Goal: Task Accomplishment & Management: Manage account settings

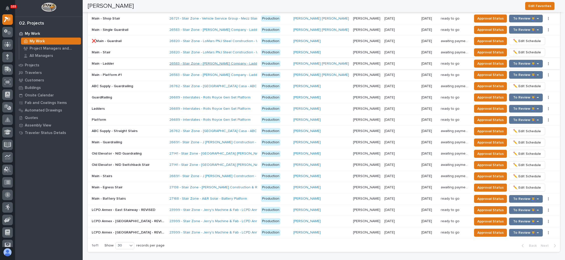
scroll to position [489, 0]
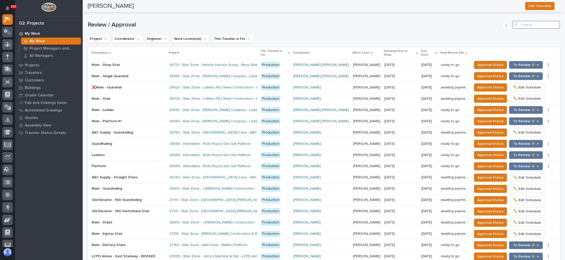
click at [530, 22] on input "Search" at bounding box center [537, 25] width 48 height 8
type input "26583"
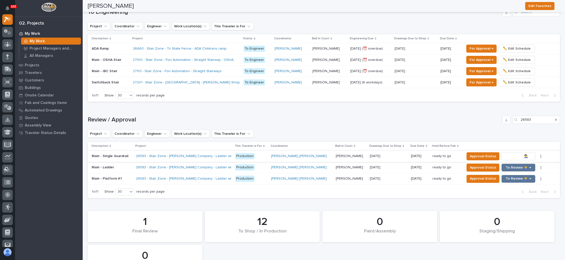
click at [506, 153] on span "To Review 👨‍🏭 →" at bounding box center [519, 156] width 26 height 6
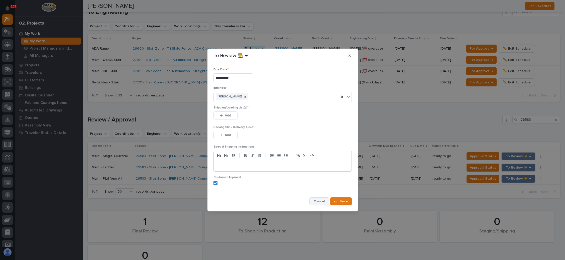
click at [315, 199] on span "Cancel" at bounding box center [319, 201] width 11 height 5
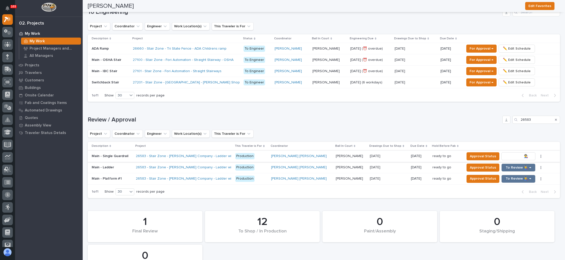
click at [511, 153] on span "To Review 👨‍🏭 →" at bounding box center [519, 156] width 26 height 6
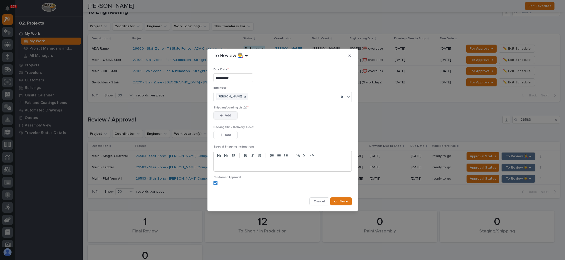
click at [227, 112] on button "Add" at bounding box center [226, 116] width 24 height 8
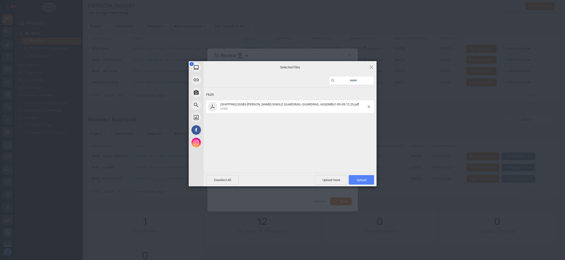
click at [355, 179] on span "Upload 1" at bounding box center [361, 180] width 25 height 10
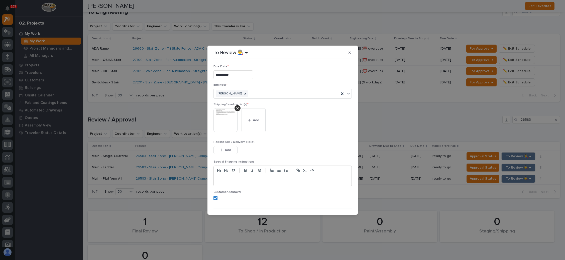
drag, startPoint x: 230, startPoint y: 149, endPoint x: 240, endPoint y: 149, distance: 9.6
click at [230, 149] on span "Add" at bounding box center [228, 150] width 6 height 5
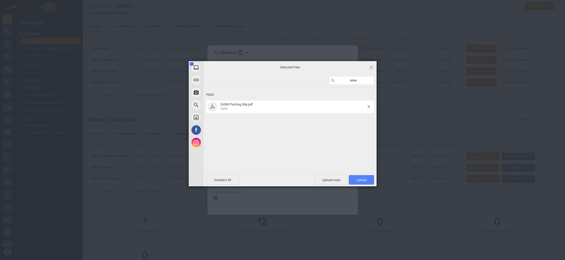
click at [361, 178] on span "Upload 1" at bounding box center [362, 180] width 10 height 4
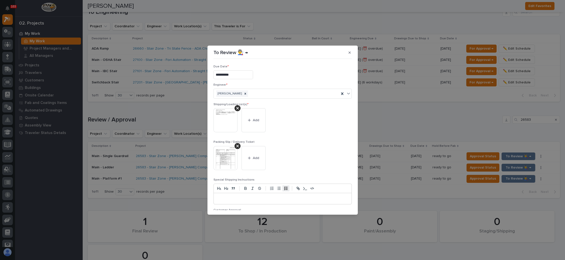
scroll to position [28, 0]
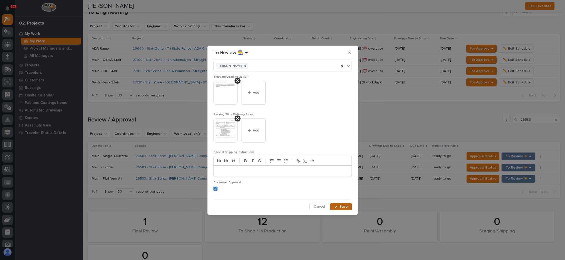
click at [340, 206] on span "Save" at bounding box center [344, 207] width 8 height 5
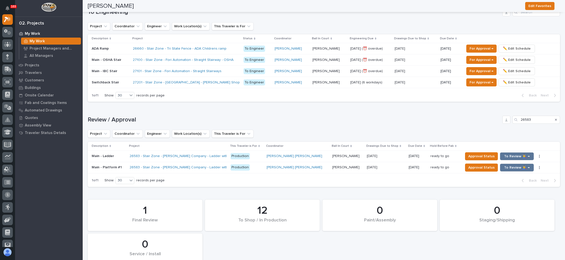
scroll to position [388, 0]
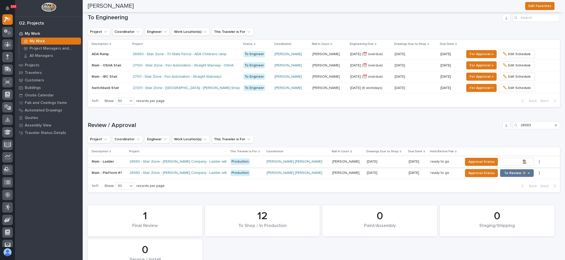
click at [504, 159] on span "To Review 👨‍🏭 →" at bounding box center [517, 162] width 26 height 6
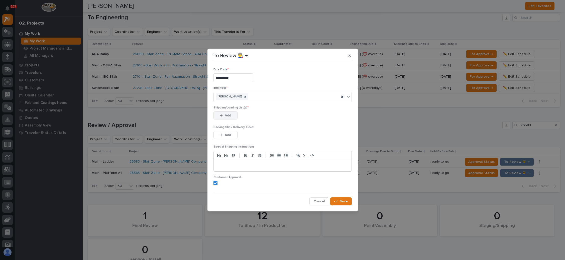
click at [223, 115] on div "button" at bounding box center [222, 116] width 5 height 4
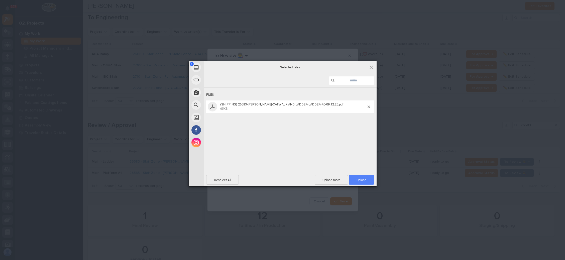
click at [356, 177] on span "Upload 1" at bounding box center [361, 180] width 25 height 10
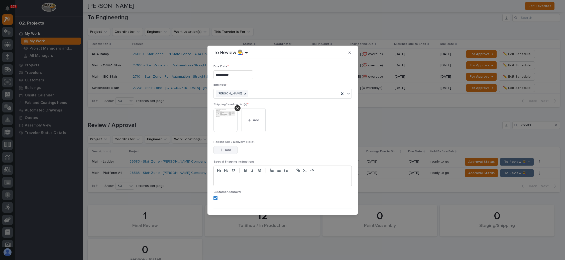
click at [229, 148] on span "Add" at bounding box center [228, 150] width 6 height 5
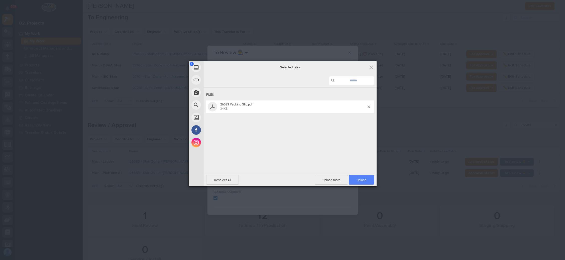
click at [357, 178] on span "Upload 1" at bounding box center [362, 180] width 10 height 4
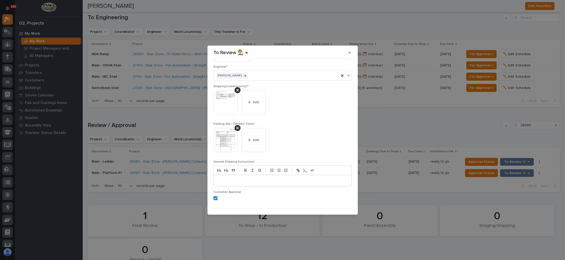
scroll to position [28, 0]
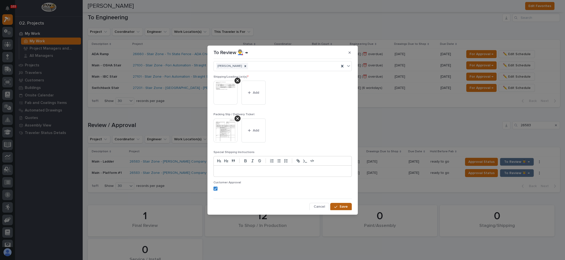
click at [335, 206] on div "button" at bounding box center [336, 207] width 5 height 4
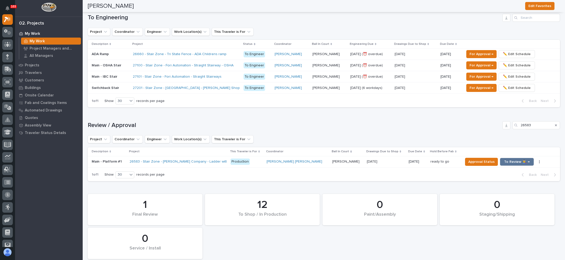
scroll to position [383, 0]
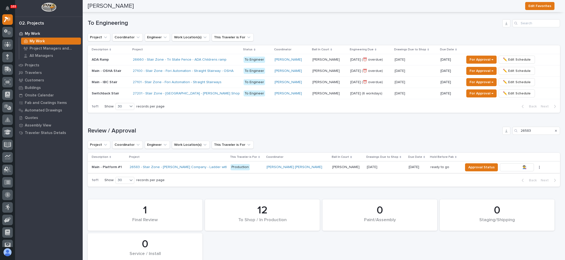
click at [510, 164] on span "To Review 👨‍🏭 →" at bounding box center [517, 167] width 26 height 6
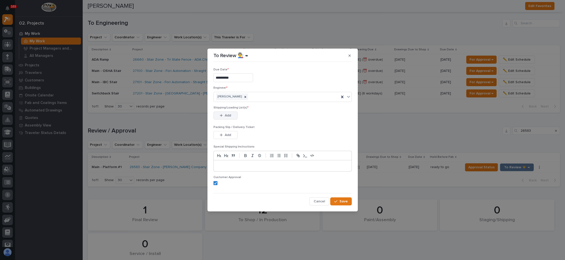
click at [228, 115] on span "Add" at bounding box center [228, 115] width 6 height 5
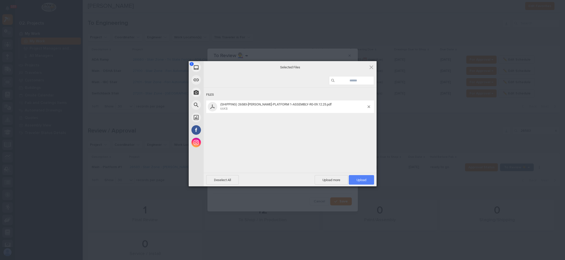
click at [358, 178] on span "Upload 1" at bounding box center [362, 180] width 10 height 4
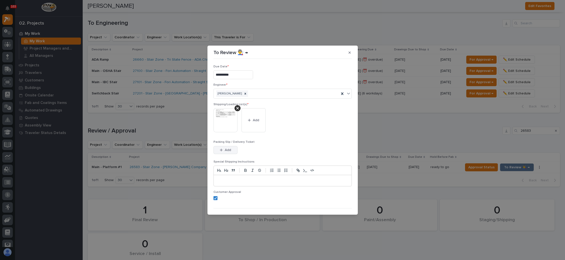
drag, startPoint x: 220, startPoint y: 149, endPoint x: 235, endPoint y: 149, distance: 15.0
click at [220, 149] on icon "button" at bounding box center [221, 150] width 3 height 4
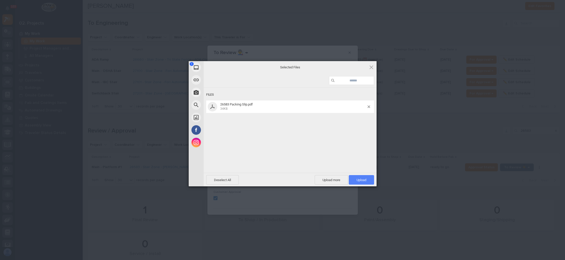
click at [357, 176] on span "Upload 1" at bounding box center [361, 180] width 25 height 10
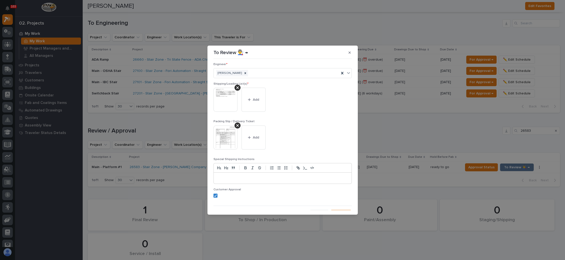
scroll to position [28, 0]
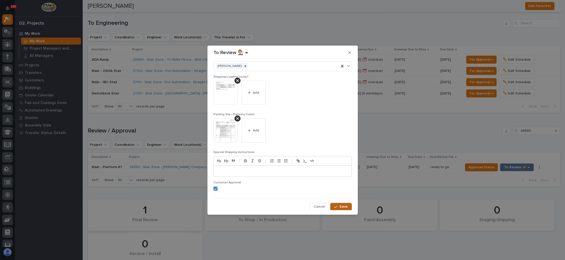
click at [340, 205] on span "Save" at bounding box center [344, 207] width 8 height 5
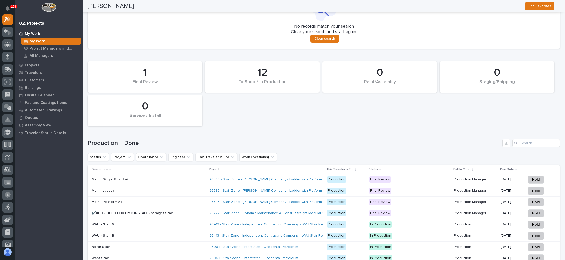
scroll to position [583, 0]
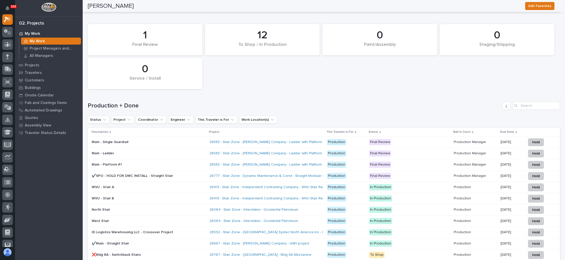
click at [406, 141] on p "Final Review" at bounding box center [409, 142] width 81 height 6
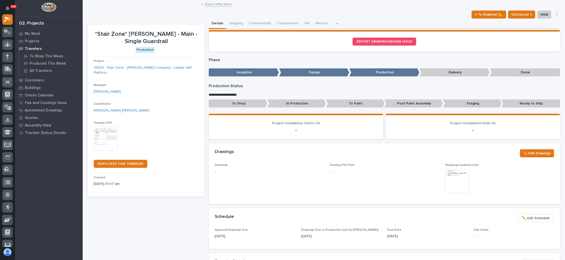
scroll to position [75, 0]
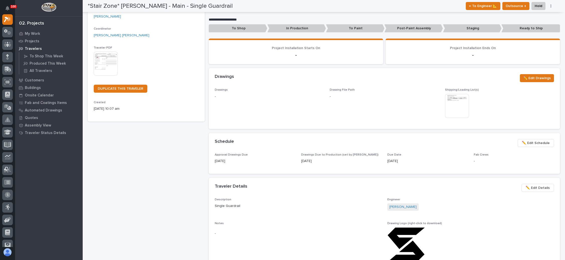
click at [526, 141] on span "✏️ Edit Schedule" at bounding box center [536, 143] width 28 height 6
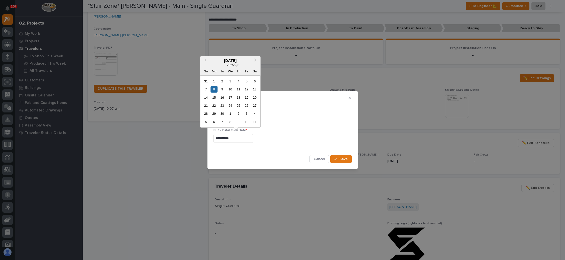
click at [231, 138] on input "**********" at bounding box center [234, 138] width 40 height 9
click at [256, 61] on button "Next Month" at bounding box center [256, 61] width 8 height 8
click at [204, 61] on button "Previous Month" at bounding box center [205, 61] width 8 height 8
click at [254, 59] on button "Next Month" at bounding box center [256, 61] width 8 height 8
click at [247, 97] on div "17" at bounding box center [246, 97] width 7 height 7
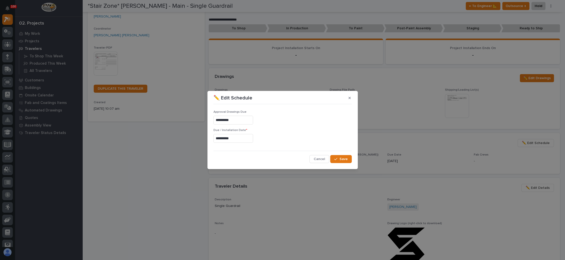
type input "**********"
click at [337, 158] on icon "button" at bounding box center [335, 159] width 3 height 4
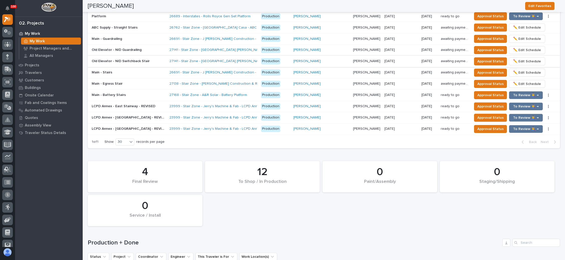
scroll to position [752, 0]
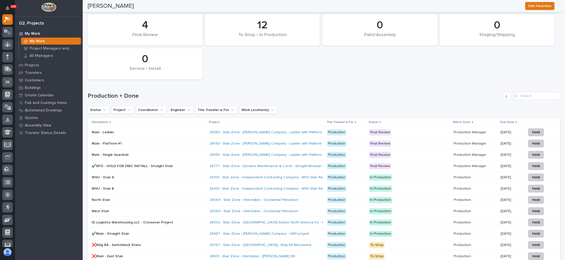
click at [401, 141] on p "Final Review" at bounding box center [409, 144] width 81 height 6
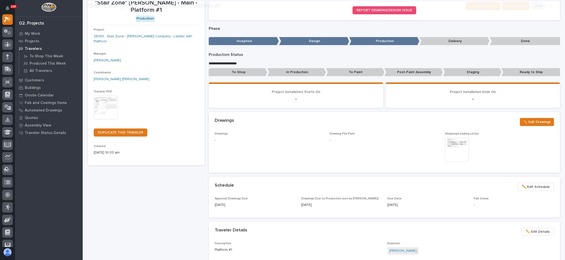
scroll to position [38, 0]
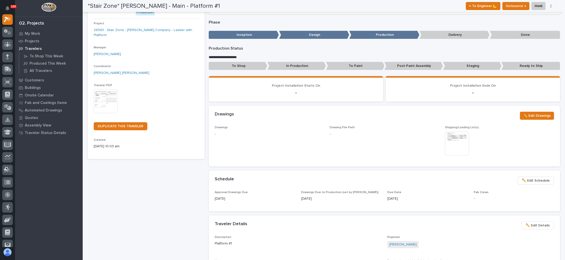
click at [527, 179] on span "✏️ Edit Schedule" at bounding box center [536, 181] width 28 height 6
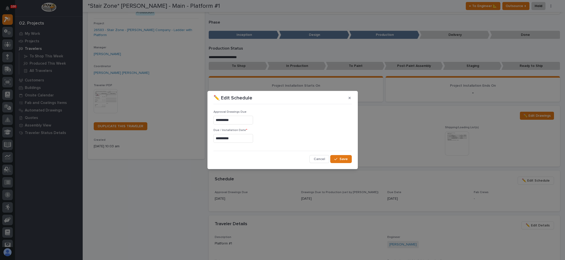
click at [244, 139] on input "**********" at bounding box center [234, 138] width 40 height 9
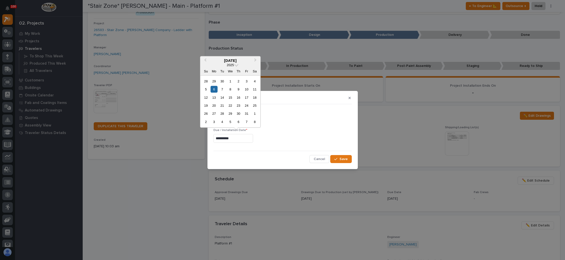
click at [230, 140] on input "**********" at bounding box center [234, 138] width 40 height 9
click at [246, 97] on div "17" at bounding box center [246, 97] width 7 height 7
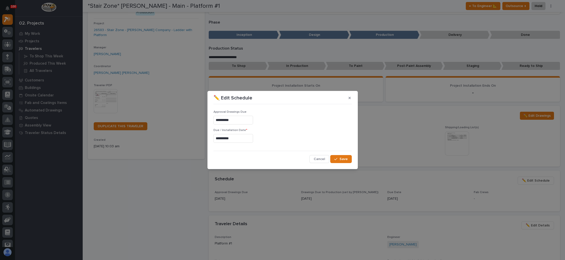
type input "**********"
click at [336, 156] on button "Save" at bounding box center [340, 159] width 21 height 8
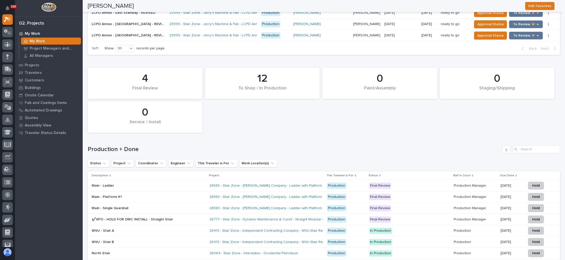
scroll to position [714, 0]
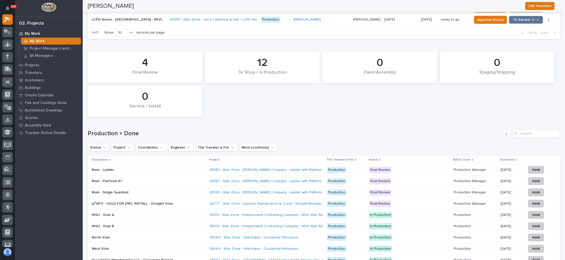
click at [417, 167] on p "Final Review" at bounding box center [409, 170] width 81 height 6
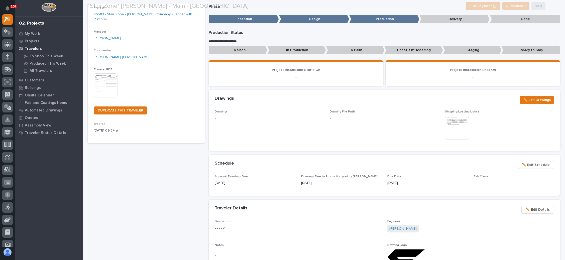
scroll to position [75, 0]
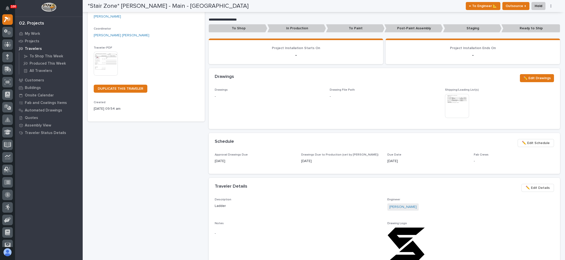
click at [531, 141] on span "✏️ Edit Schedule" at bounding box center [536, 143] width 28 height 6
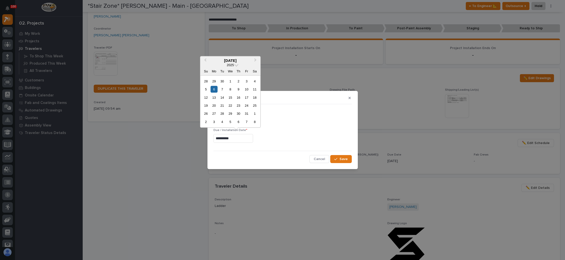
click at [241, 138] on input "**********" at bounding box center [234, 138] width 40 height 9
click at [246, 99] on div "17" at bounding box center [246, 97] width 7 height 7
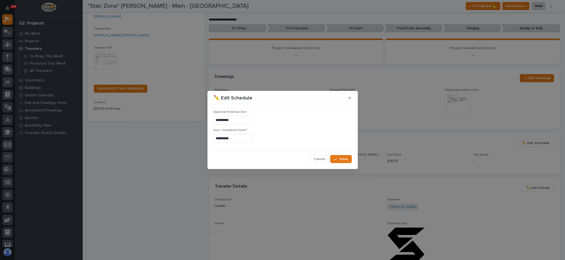
type input "**********"
click at [342, 156] on button "Save" at bounding box center [340, 159] width 21 height 8
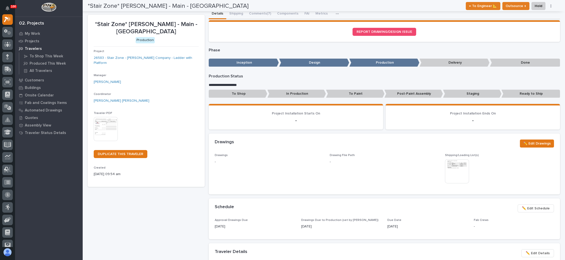
scroll to position [0, 0]
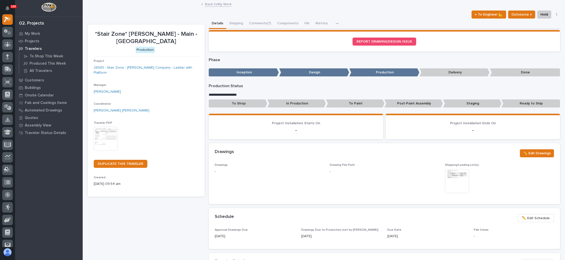
click at [215, 4] on link "Back to My Work" at bounding box center [218, 4] width 27 height 6
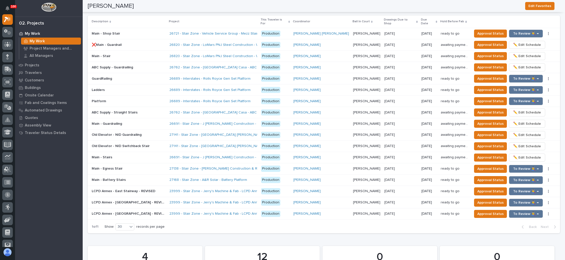
scroll to position [526, 0]
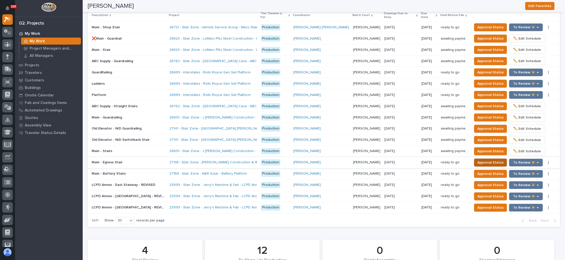
click at [478, 160] on span "Approval Status" at bounding box center [491, 163] width 26 height 6
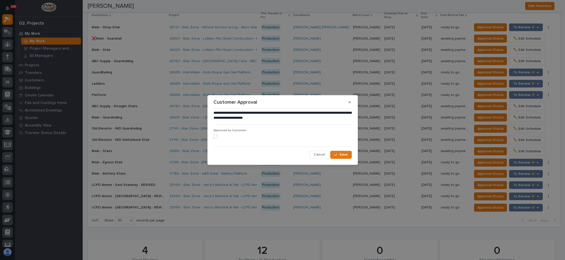
click at [216, 136] on span at bounding box center [216, 137] width 4 height 4
click at [344, 151] on button "Save" at bounding box center [340, 155] width 21 height 8
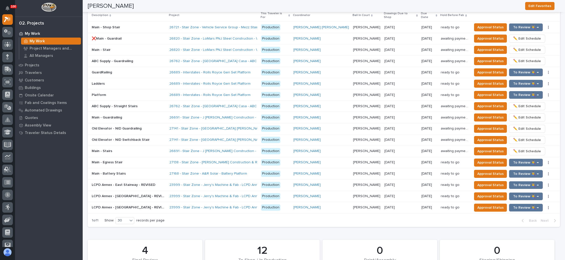
click at [142, 160] on p at bounding box center [129, 162] width 74 height 4
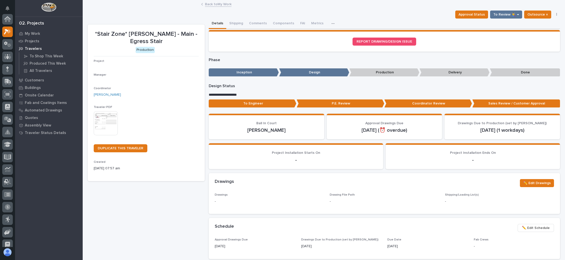
scroll to position [12, 0]
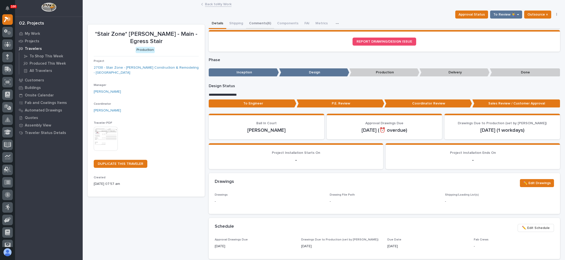
click at [264, 23] on button "Comments (6)" at bounding box center [260, 24] width 28 height 11
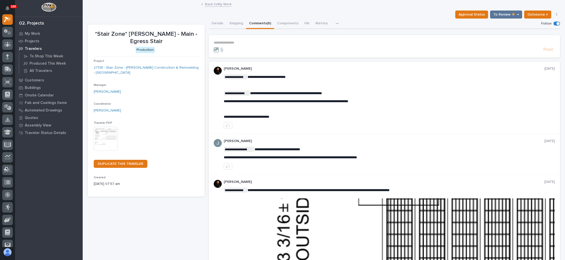
click at [238, 40] on section "**********" at bounding box center [384, 46] width 351 height 23
click at [230, 41] on p "**********" at bounding box center [384, 43] width 341 height 4
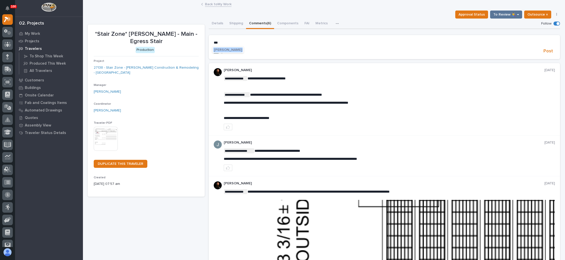
drag, startPoint x: 227, startPoint y: 48, endPoint x: 235, endPoint y: 48, distance: 8.0
click at [227, 48] on span "Wynne Hochstetler" at bounding box center [228, 50] width 28 height 4
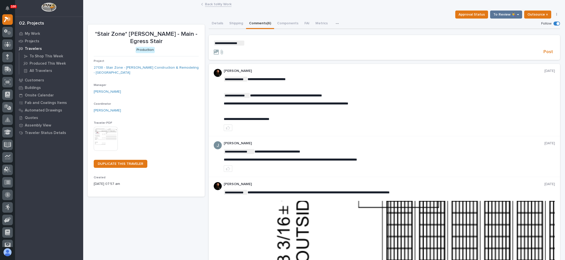
click at [249, 45] on p "**********" at bounding box center [384, 43] width 341 height 5
click at [245, 59] on span "Juan Santillan" at bounding box center [259, 60] width 28 height 4
click at [278, 42] on p "**********" at bounding box center [384, 43] width 341 height 5
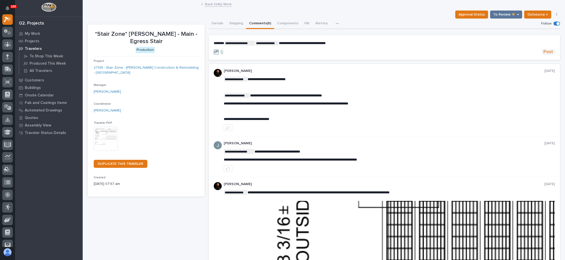
click at [544, 52] on span "Post" at bounding box center [549, 52] width 10 height 6
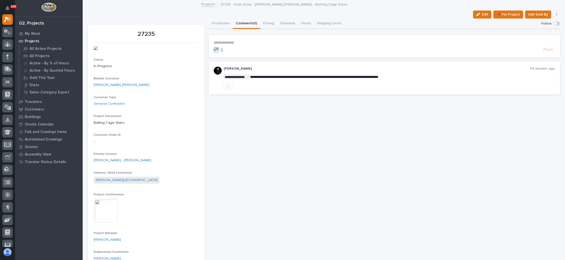
click at [207, 5] on link "Projects" at bounding box center [208, 4] width 14 height 6
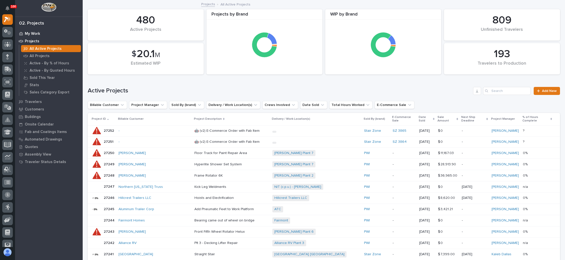
click at [38, 32] on p "My Work" at bounding box center [32, 34] width 15 height 5
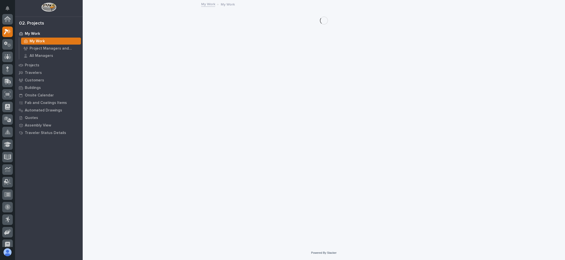
scroll to position [12, 0]
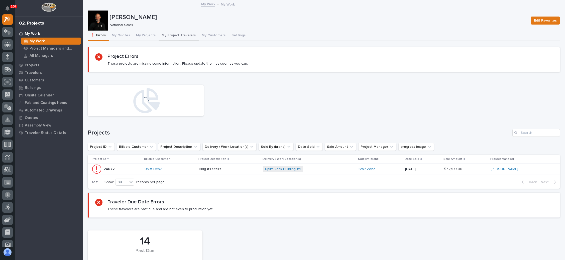
click at [171, 32] on button "My Project Travelers" at bounding box center [179, 36] width 40 height 11
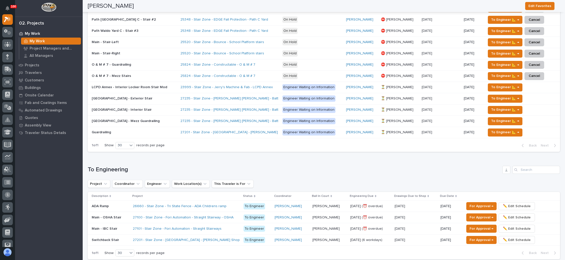
scroll to position [226, 0]
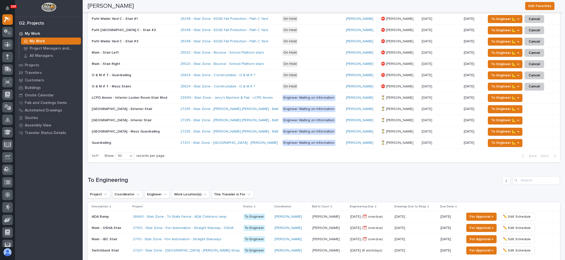
click at [399, 106] on p "⏳ Brian Bontrager" at bounding box center [398, 108] width 34 height 5
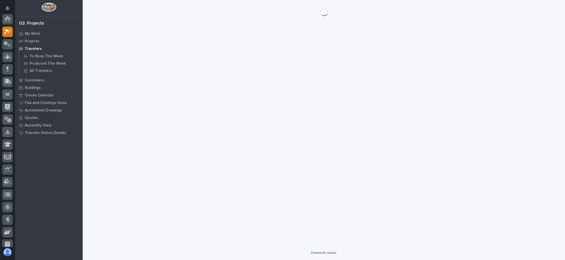
scroll to position [12, 0]
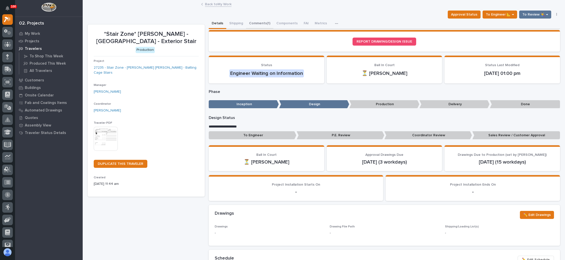
click at [262, 20] on button "Comments (1)" at bounding box center [259, 24] width 27 height 11
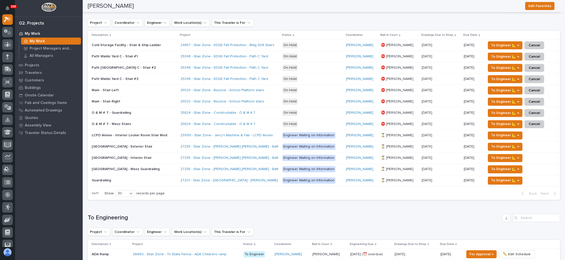
scroll to position [226, 0]
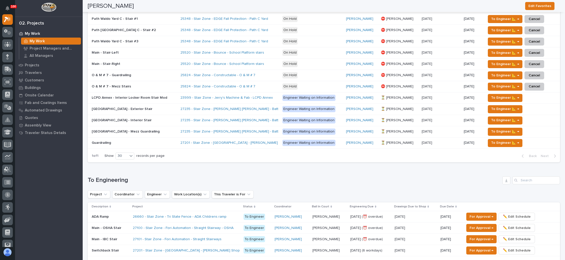
click at [393, 116] on div "⏳ Brian Bontrager ⏳ Brian Bontrager" at bounding box center [399, 120] width 37 height 8
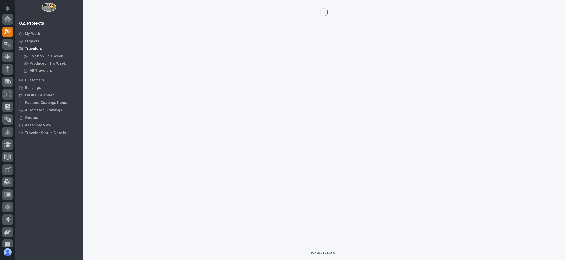
scroll to position [12, 0]
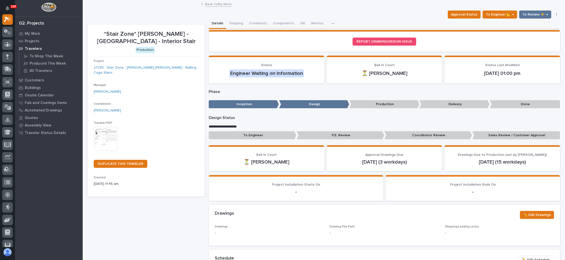
click at [222, 3] on link "Back to My Work" at bounding box center [218, 4] width 27 height 6
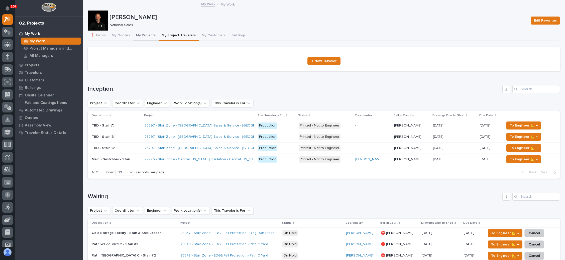
click at [144, 33] on button "My Projects" at bounding box center [146, 36] width 26 height 11
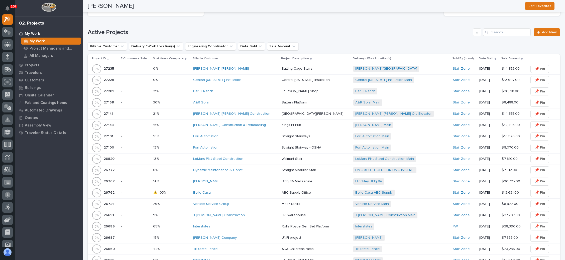
scroll to position [414, 0]
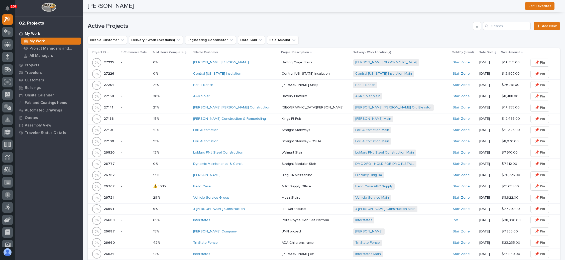
click at [251, 58] on div "Moeller Purcell" at bounding box center [235, 62] width 84 height 8
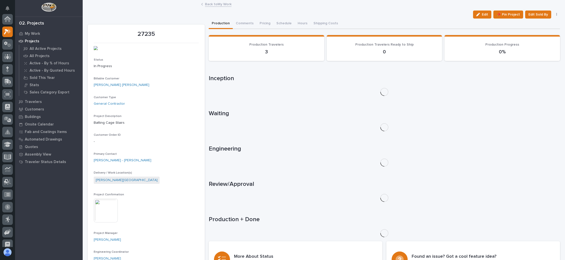
scroll to position [12, 0]
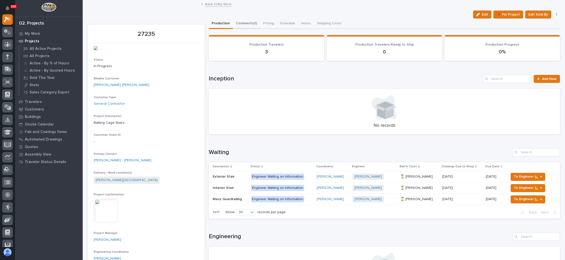
click at [246, 21] on button "Comments (1)" at bounding box center [246, 24] width 27 height 11
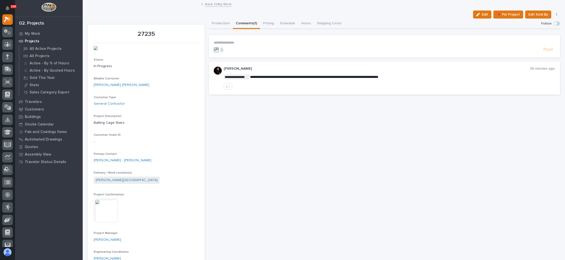
click at [231, 41] on p "**********" at bounding box center [384, 43] width 341 height 4
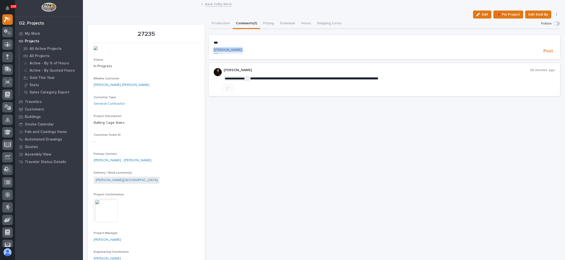
click at [229, 49] on span "Wynne Hochstetler" at bounding box center [228, 50] width 28 height 4
click at [252, 44] on p "**********" at bounding box center [384, 43] width 341 height 5
click at [262, 43] on p "**********" at bounding box center [384, 43] width 341 height 5
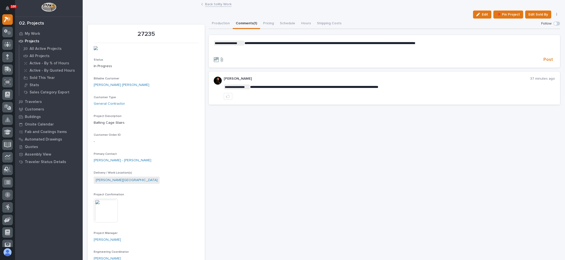
click at [221, 60] on icon at bounding box center [222, 59] width 6 height 5
click at [219, 57] on input "file" at bounding box center [219, 57] width 0 height 0
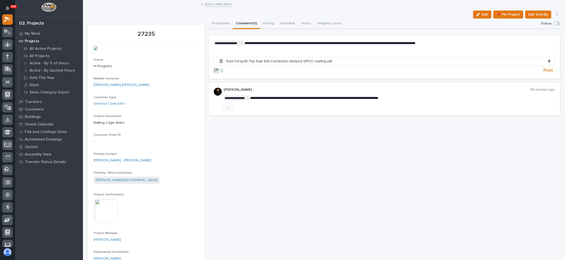
click at [452, 45] on p "**********" at bounding box center [384, 43] width 341 height 5
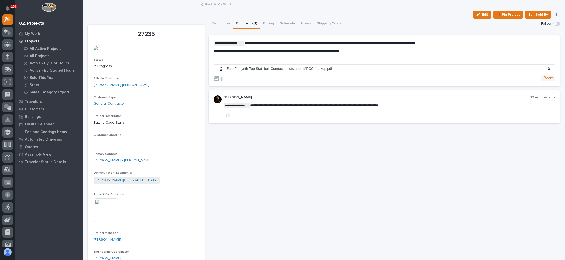
click at [544, 76] on span "Post" at bounding box center [549, 78] width 10 height 6
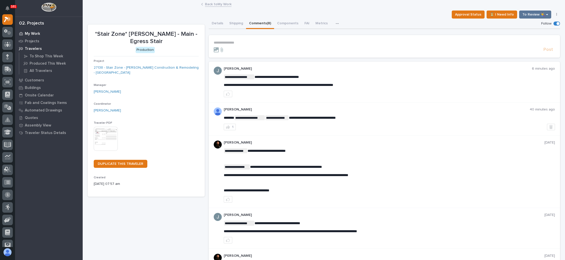
click at [37, 32] on p "My Work" at bounding box center [32, 34] width 15 height 5
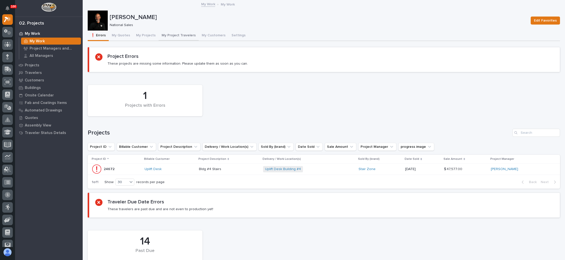
click at [182, 34] on button "My Project Travelers" at bounding box center [179, 36] width 40 height 11
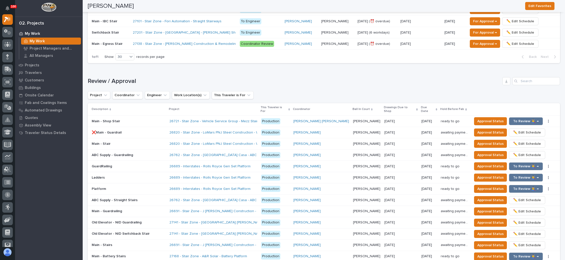
scroll to position [414, 0]
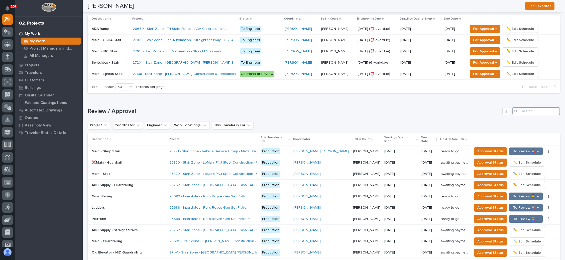
click at [521, 109] on input "Search" at bounding box center [537, 111] width 48 height 8
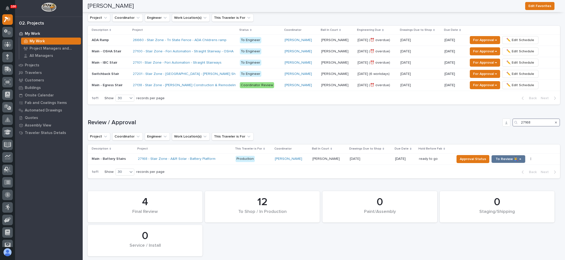
scroll to position [405, 0]
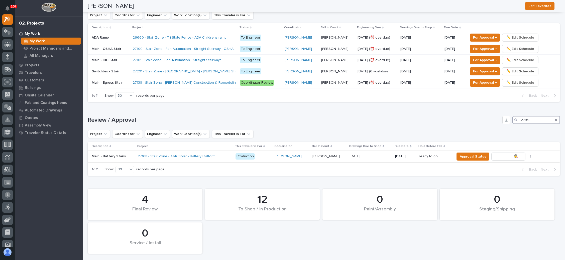
type input "27168"
click at [499, 153] on button "To Review 👨‍🏭 →" at bounding box center [509, 157] width 34 height 8
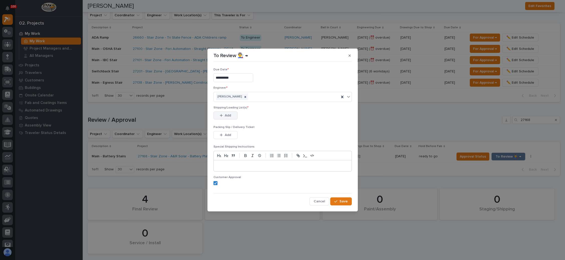
click at [232, 114] on button "Add" at bounding box center [226, 116] width 24 height 8
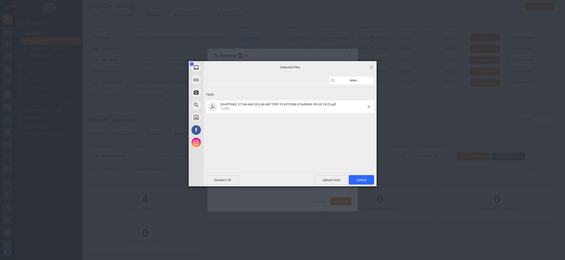
drag, startPoint x: 357, startPoint y: 177, endPoint x: 379, endPoint y: 166, distance: 25.2
click at [357, 177] on span "Upload 1" at bounding box center [361, 180] width 25 height 10
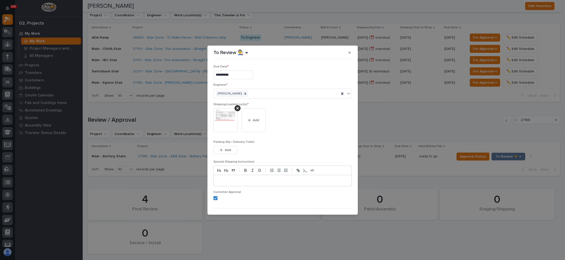
drag, startPoint x: 231, startPoint y: 147, endPoint x: 241, endPoint y: 145, distance: 10.5
click at [231, 147] on button "Add" at bounding box center [226, 150] width 24 height 8
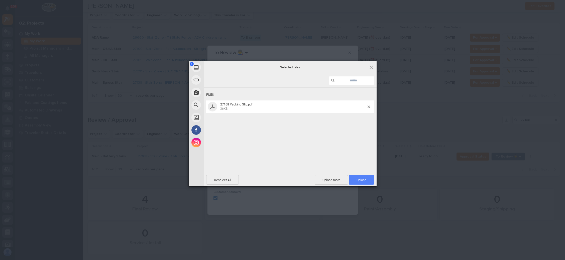
click at [364, 177] on span "Upload 1" at bounding box center [361, 180] width 25 height 10
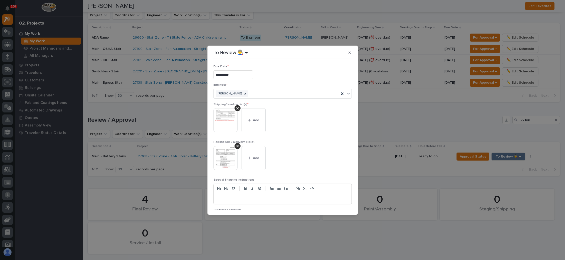
scroll to position [28, 0]
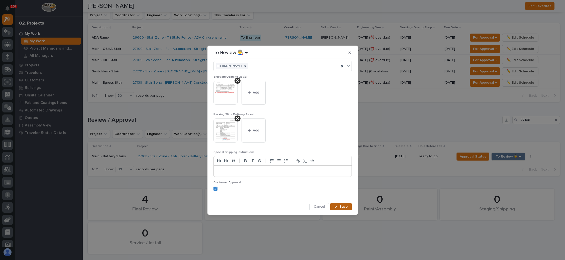
click at [340, 205] on span "Save" at bounding box center [344, 207] width 8 height 5
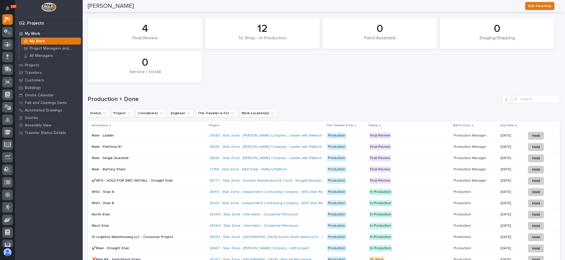
scroll to position [605, 0]
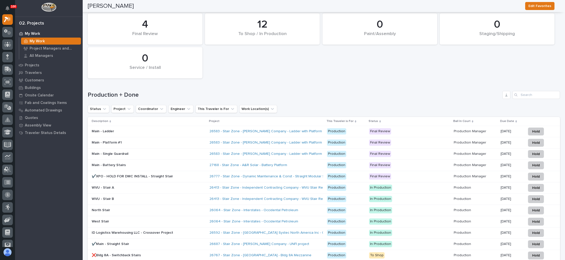
click at [406, 162] on p "Final Review" at bounding box center [409, 165] width 81 height 6
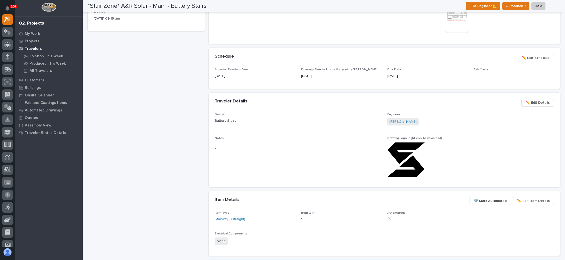
scroll to position [150, 0]
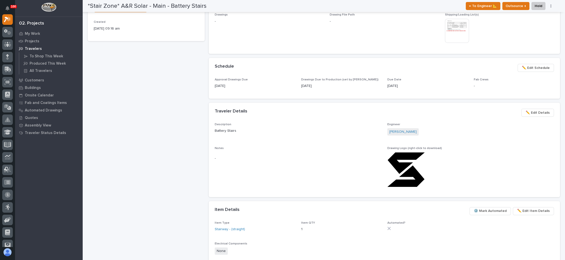
click at [531, 67] on span "✏️ Edit Schedule" at bounding box center [536, 68] width 28 height 6
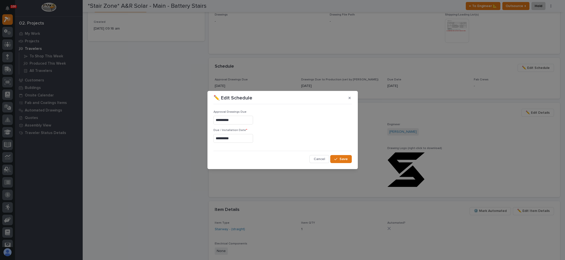
click at [226, 136] on input "**********" at bounding box center [234, 138] width 40 height 9
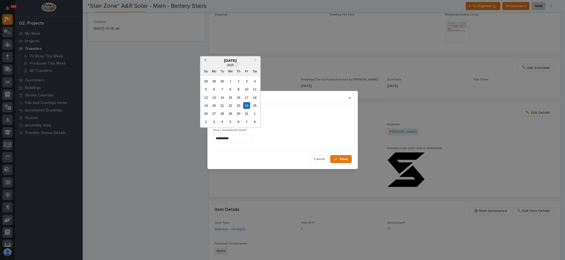
click at [205, 60] on span "Previous Month" at bounding box center [205, 60] width 0 height 7
click at [255, 60] on span "Next Month" at bounding box center [255, 60] width 0 height 7
click at [246, 112] on div "31" at bounding box center [246, 113] width 7 height 7
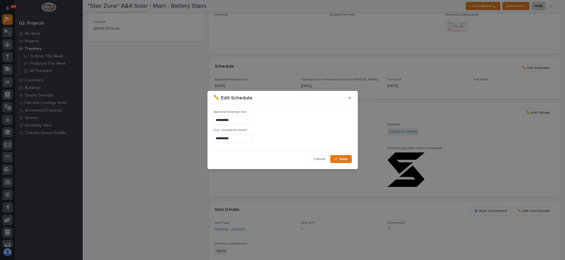
type input "**********"
click at [338, 157] on div "button" at bounding box center [336, 159] width 5 height 4
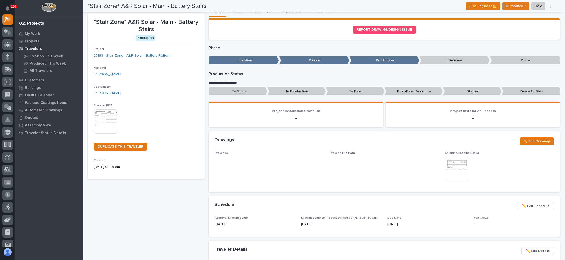
scroll to position [0, 0]
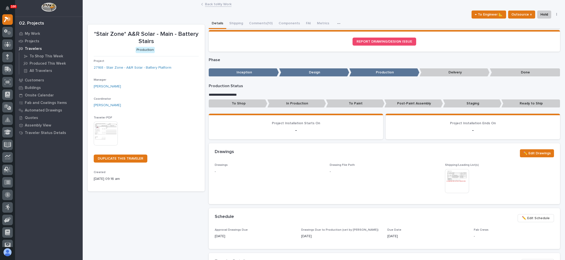
click at [214, 3] on link "Back to My Work" at bounding box center [218, 4] width 27 height 6
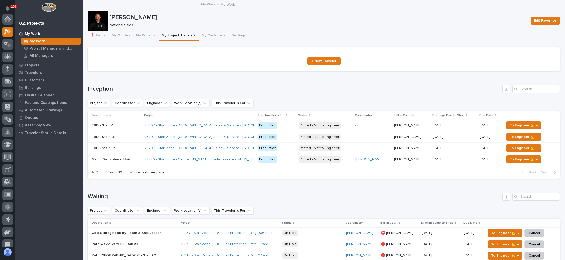
scroll to position [12, 0]
click at [146, 34] on button "My Projects" at bounding box center [146, 36] width 26 height 11
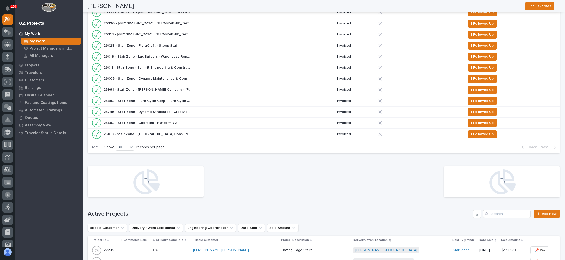
scroll to position [338, 0]
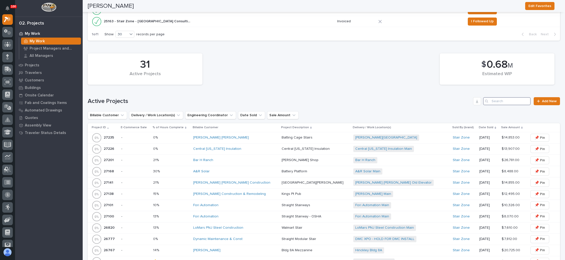
click at [494, 98] on input "Search" at bounding box center [507, 101] width 48 height 8
type input "27168"
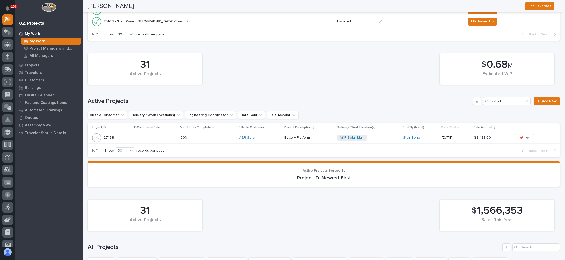
click at [380, 135] on div "A&R Solar Main + 0" at bounding box center [368, 138] width 61 height 6
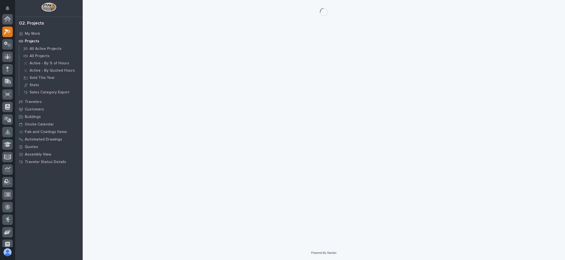
scroll to position [12, 0]
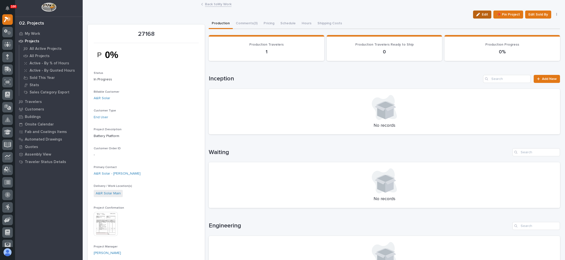
click at [477, 14] on icon "button" at bounding box center [479, 15] width 4 height 4
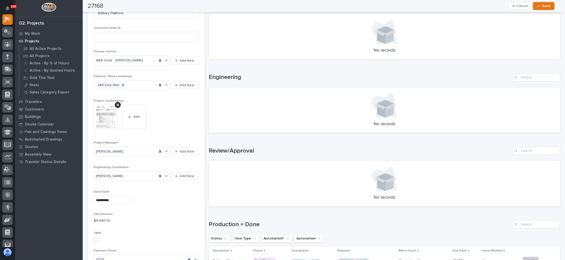
scroll to position [150, 0]
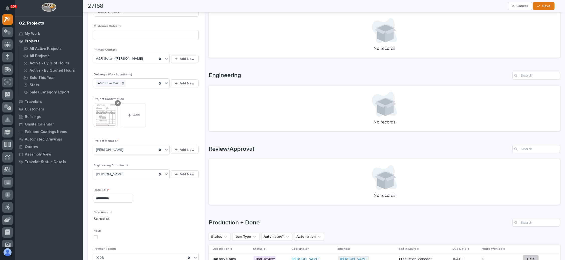
click at [118, 101] on icon at bounding box center [118, 103] width 3 height 4
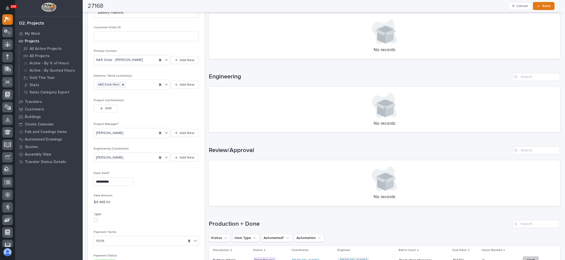
scroll to position [141, 0]
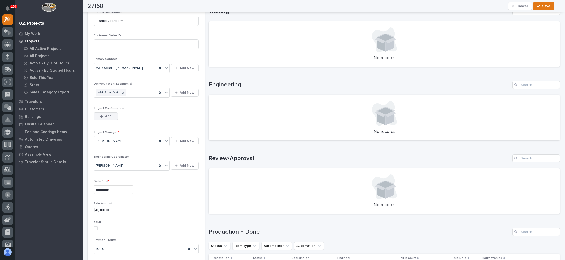
click at [108, 114] on span "Add" at bounding box center [108, 116] width 6 height 5
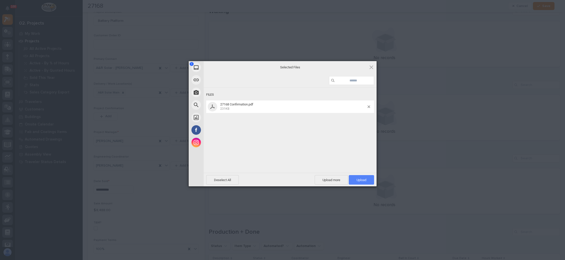
click at [358, 179] on span "Upload 1" at bounding box center [362, 180] width 10 height 4
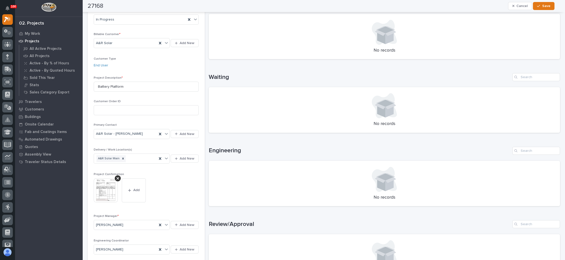
scroll to position [0, 0]
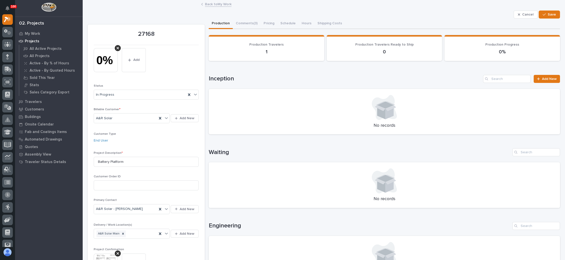
drag, startPoint x: 547, startPoint y: 15, endPoint x: 560, endPoint y: 14, distance: 13.1
click at [548, 15] on span "Save" at bounding box center [552, 14] width 8 height 5
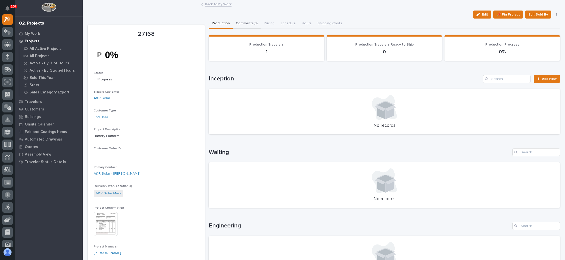
click at [248, 21] on button "Comments (3)" at bounding box center [247, 24] width 28 height 11
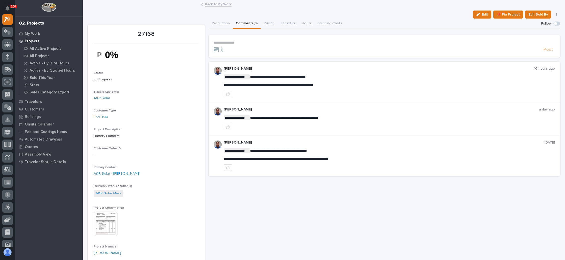
click at [218, 3] on link "Back to My Work" at bounding box center [218, 4] width 27 height 6
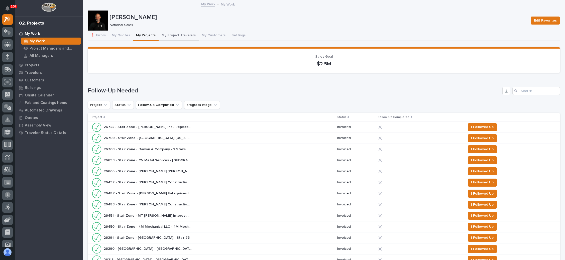
click at [179, 33] on button "My Project Travelers" at bounding box center [179, 36] width 40 height 11
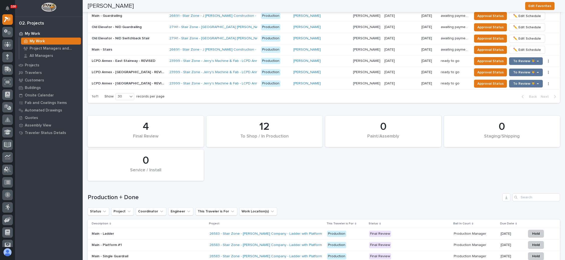
scroll to position [714, 0]
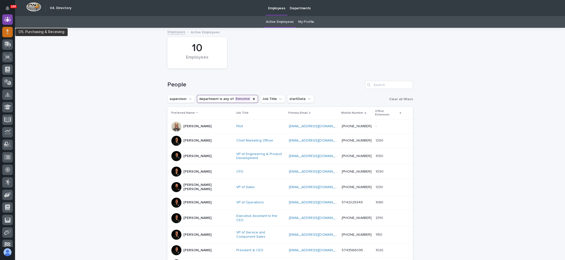
click at [7, 32] on icon at bounding box center [7, 30] width 3 height 3
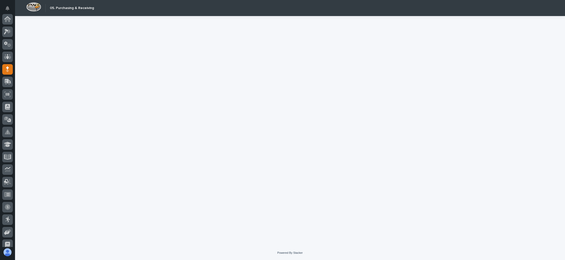
scroll to position [50, 0]
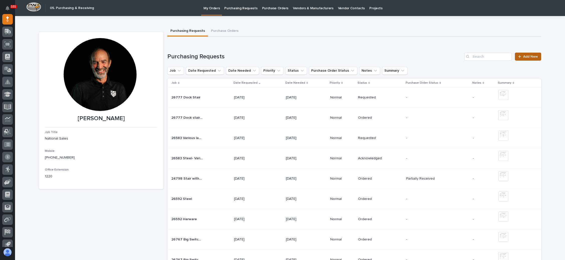
click at [521, 54] on link "Add New" at bounding box center [528, 57] width 26 height 8
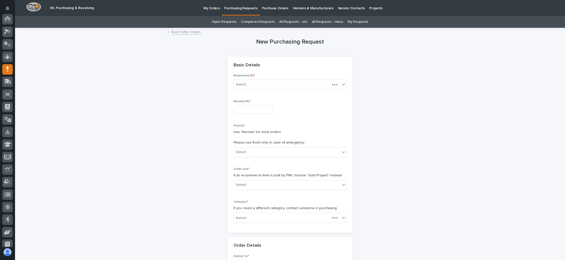
scroll to position [50, 0]
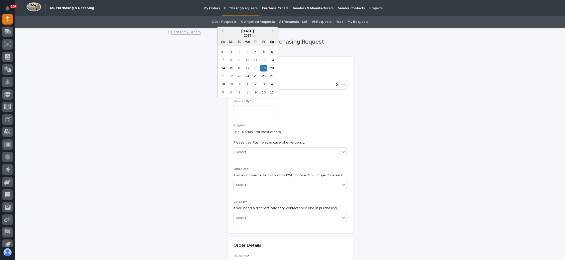
click at [257, 112] on input "text" at bounding box center [254, 109] width 40 height 9
click at [248, 83] on div "1" at bounding box center [247, 84] width 7 height 7
type input "**********"
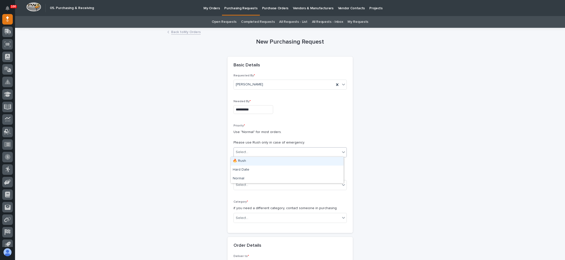
click at [261, 150] on div "Select..." at bounding box center [287, 152] width 107 height 8
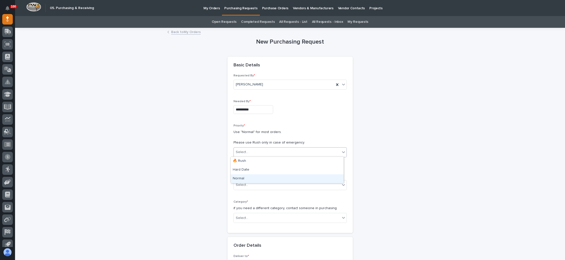
click at [256, 179] on div "Normal" at bounding box center [287, 178] width 113 height 9
click at [258, 180] on div "Select..." at bounding box center [290, 185] width 113 height 10
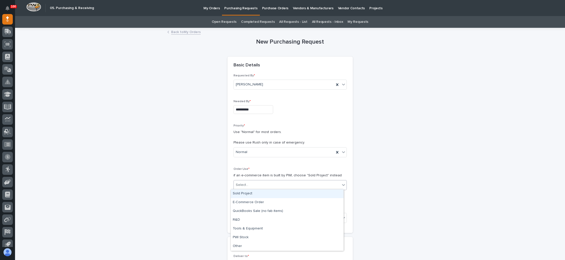
click at [255, 193] on div "Sold Project" at bounding box center [287, 194] width 113 height 9
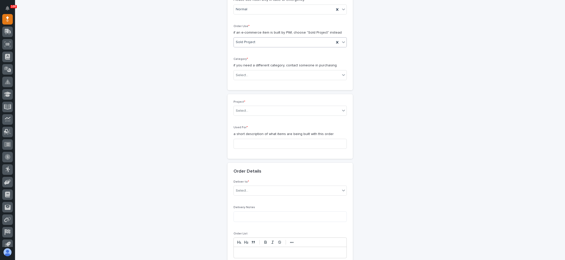
scroll to position [145, 0]
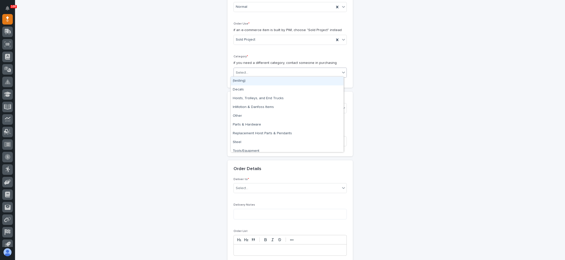
click at [274, 73] on div "Select..." at bounding box center [287, 73] width 107 height 8
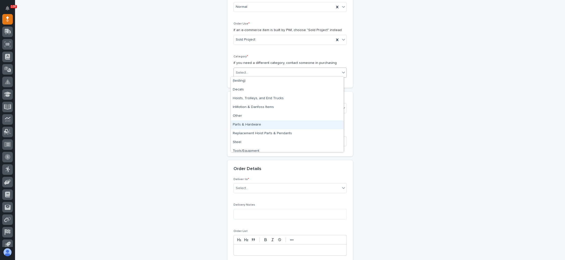
click at [256, 126] on div "Parts & Hardware" at bounding box center [287, 125] width 113 height 9
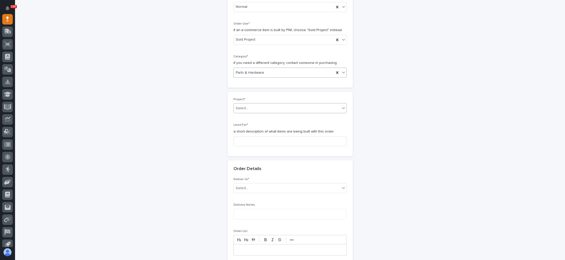
click at [259, 108] on div "Select..." at bounding box center [287, 108] width 107 height 8
type input "*****"
click at [273, 116] on div "27168 - Stair Zone - A&R Solar - Battery Platform" at bounding box center [287, 116] width 113 height 9
click at [259, 142] on input at bounding box center [290, 141] width 113 height 10
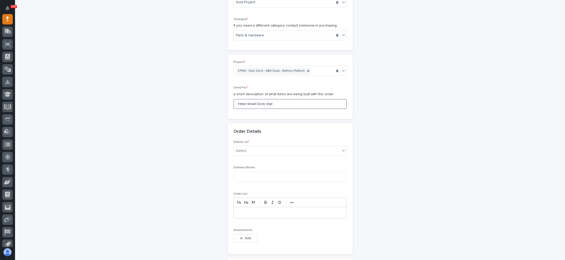
scroll to position [221, 0]
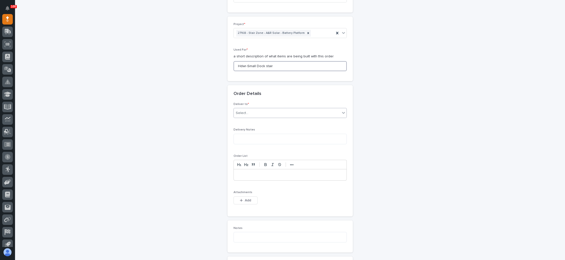
type input "Hdwr-Small Dock stair"
click at [262, 112] on div "Select..." at bounding box center [287, 113] width 107 height 8
click at [256, 121] on div "PWI" at bounding box center [287, 121] width 113 height 9
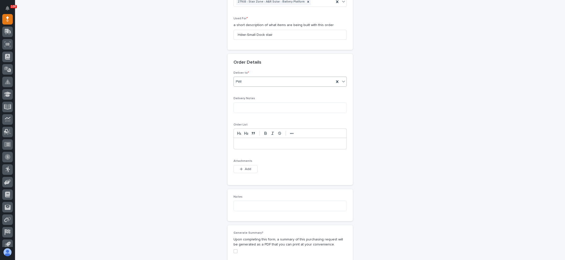
scroll to position [258, 0]
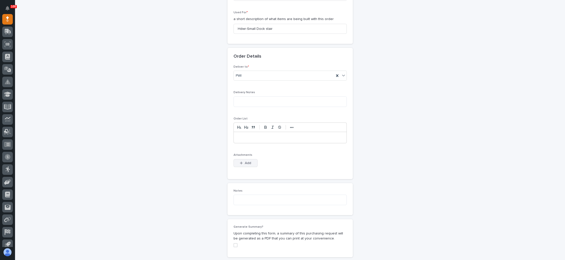
drag, startPoint x: 243, startPoint y: 160, endPoint x: 275, endPoint y: 156, distance: 32.7
click at [245, 161] on span "Add" at bounding box center [248, 163] width 6 height 5
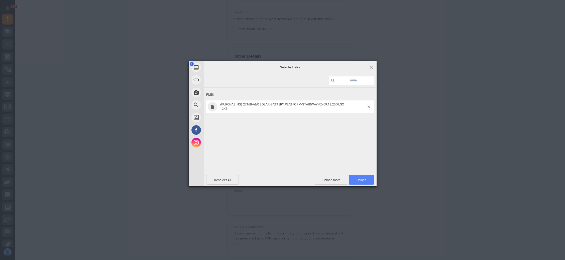
click at [356, 178] on span "Upload 1" at bounding box center [361, 180] width 25 height 10
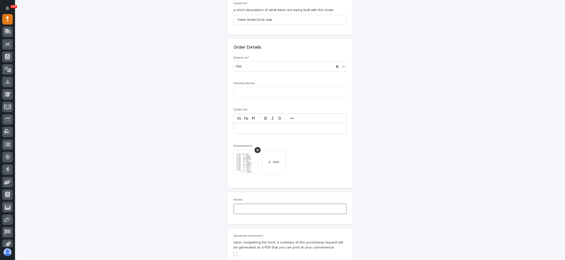
click at [260, 205] on textarea at bounding box center [290, 209] width 113 height 11
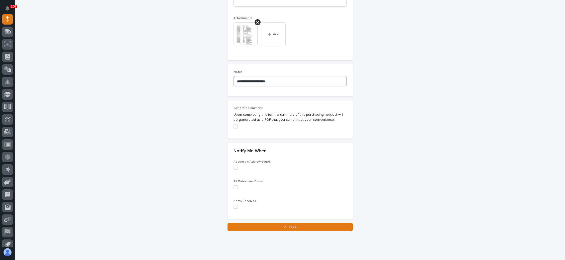
scroll to position [403, 0]
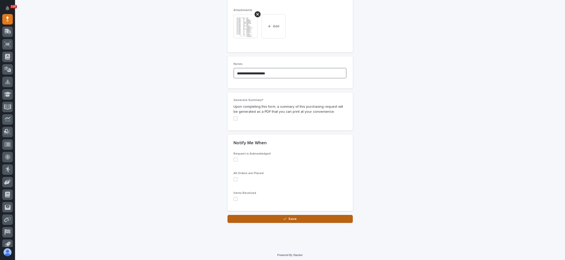
type textarea "**********"
click at [278, 216] on button "Save" at bounding box center [290, 219] width 125 height 8
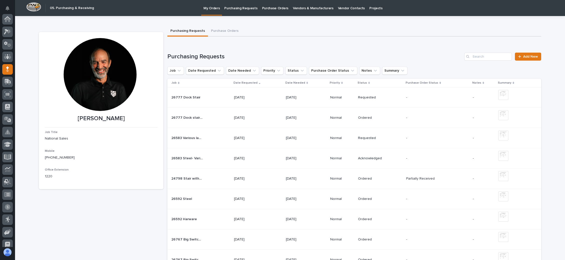
scroll to position [50, 0]
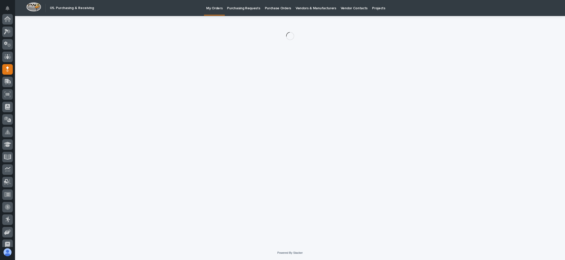
scroll to position [50, 0]
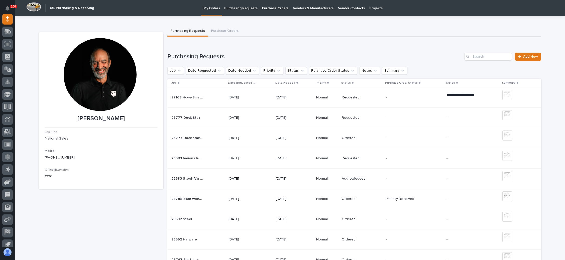
click at [385, 93] on td "- -" at bounding box center [414, 97] width 61 height 20
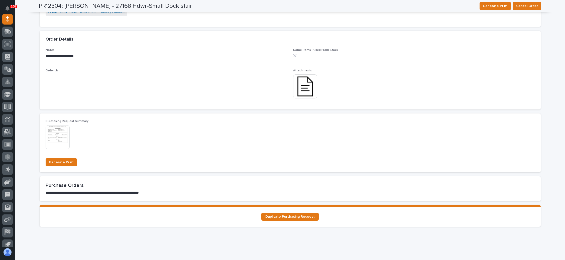
scroll to position [359, 0]
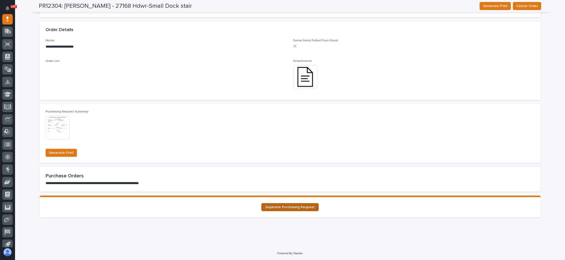
click at [301, 206] on span "Duplicate Purchasing Request" at bounding box center [289, 208] width 49 height 4
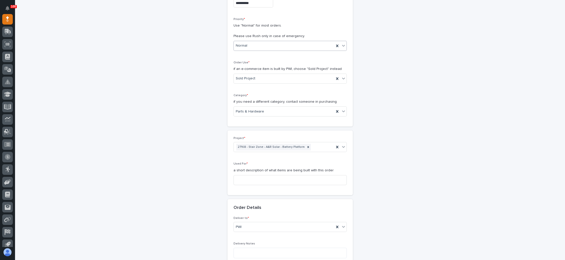
scroll to position [113, 0]
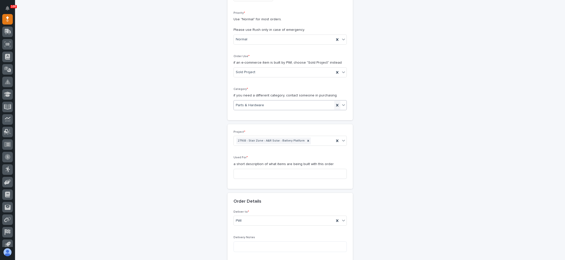
click at [335, 104] on icon at bounding box center [337, 105] width 5 height 5
click at [341, 103] on icon at bounding box center [343, 105] width 5 height 5
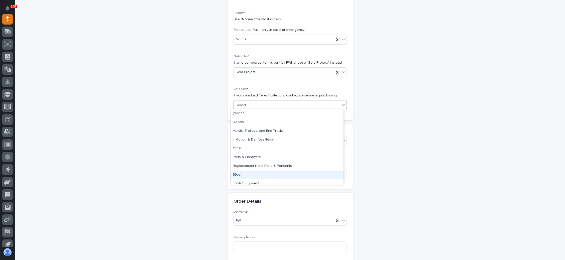
click at [247, 175] on div "Steel" at bounding box center [287, 175] width 113 height 9
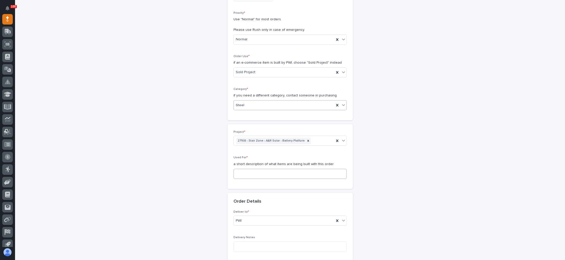
scroll to position [150, 0]
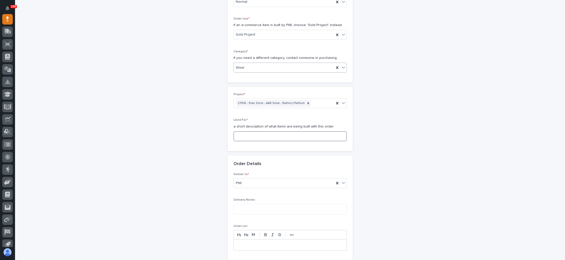
click at [279, 136] on input at bounding box center [290, 136] width 113 height 10
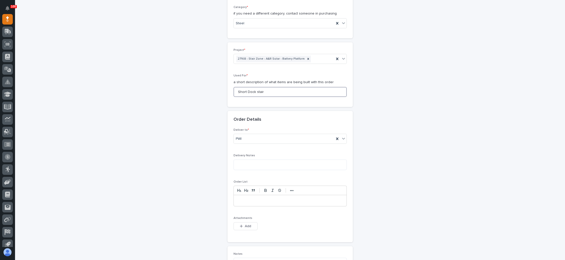
scroll to position [226, 0]
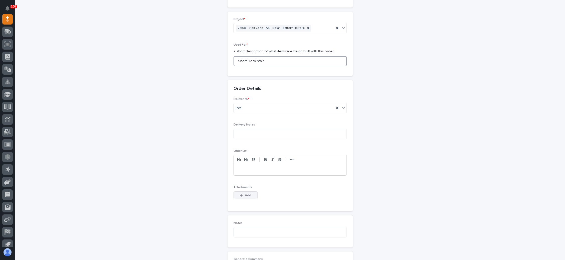
type input "Short Dock stair"
click at [245, 193] on span "Add" at bounding box center [248, 195] width 6 height 5
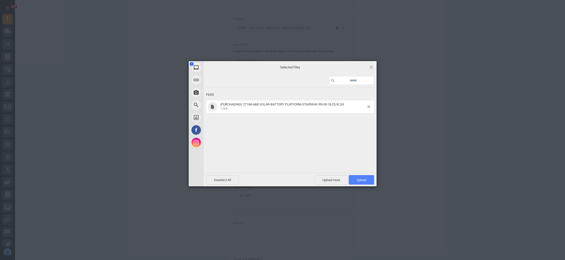
click at [357, 179] on span "Upload 1" at bounding box center [362, 180] width 10 height 4
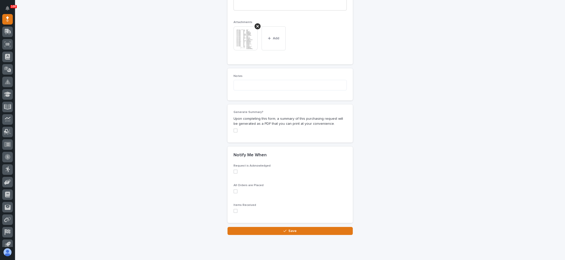
scroll to position [403, 0]
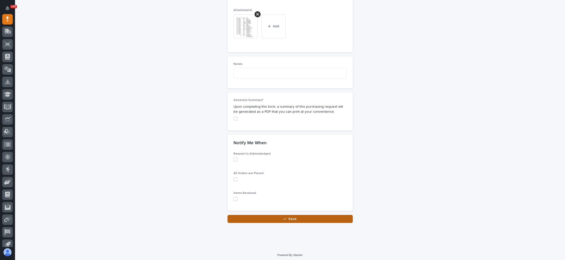
click at [285, 215] on button "Save" at bounding box center [290, 219] width 125 height 8
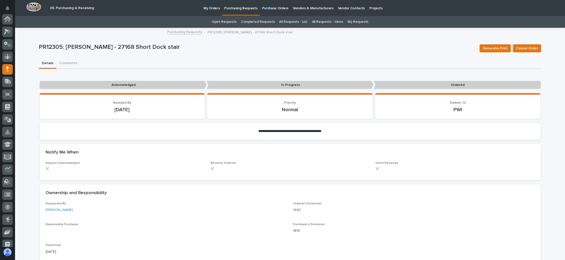
scroll to position [50, 0]
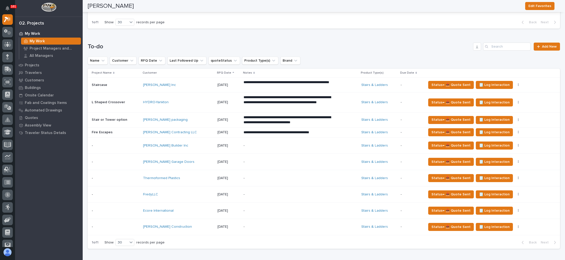
scroll to position [226, 0]
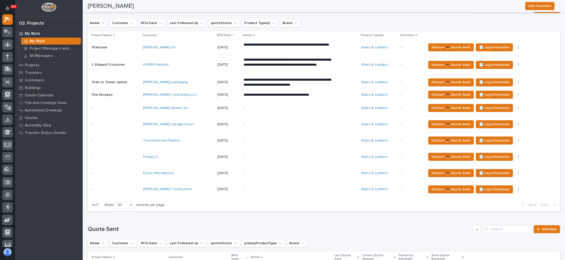
click at [276, 106] on p "-" at bounding box center [288, 108] width 88 height 4
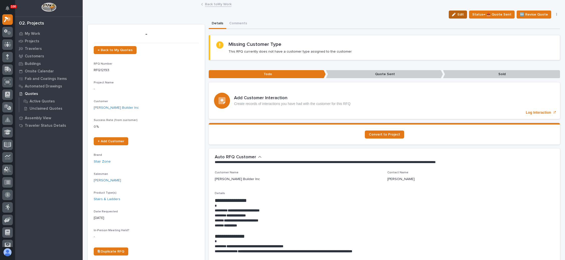
click at [458, 15] on span "Edit" at bounding box center [461, 14] width 6 height 5
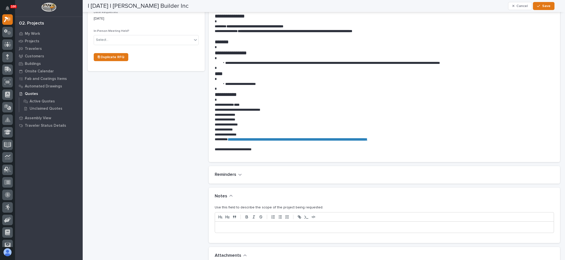
scroll to position [301, 0]
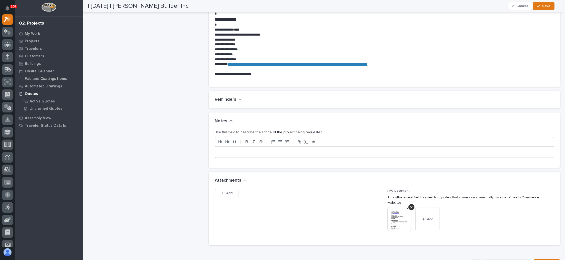
click at [245, 151] on p at bounding box center [384, 152] width 331 height 5
click at [539, 8] on button "Save" at bounding box center [543, 6] width 21 height 8
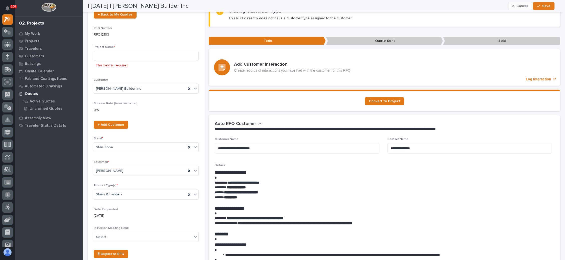
scroll to position [45, 0]
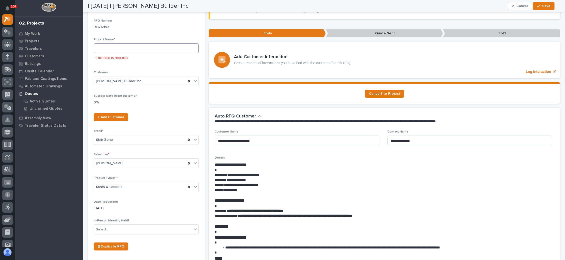
click at [119, 50] on input at bounding box center [146, 48] width 105 height 10
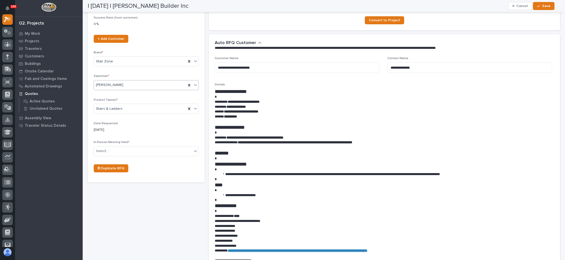
scroll to position [120, 0]
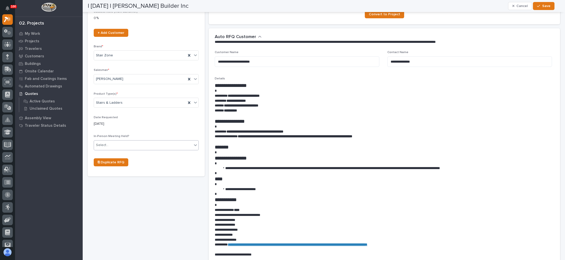
type input "Egress stair"
click at [125, 143] on div "Select..." at bounding box center [143, 145] width 98 height 8
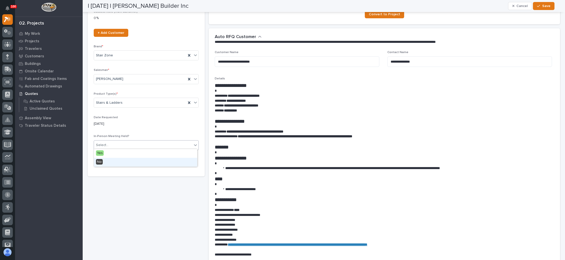
click at [116, 161] on div "No" at bounding box center [145, 162] width 103 height 9
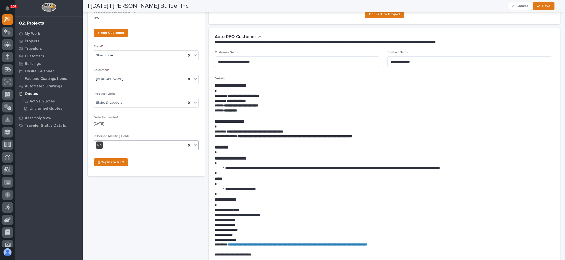
drag, startPoint x: 542, startPoint y: 5, endPoint x: 524, endPoint y: 11, distance: 19.4
click at [542, 5] on div "button" at bounding box center [539, 6] width 5 height 4
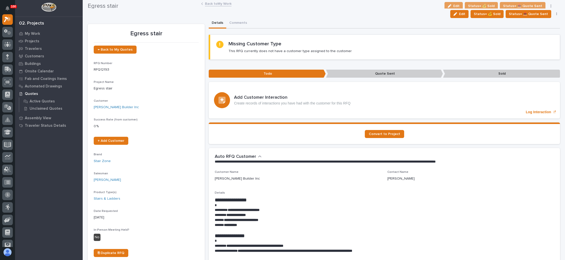
scroll to position [0, 0]
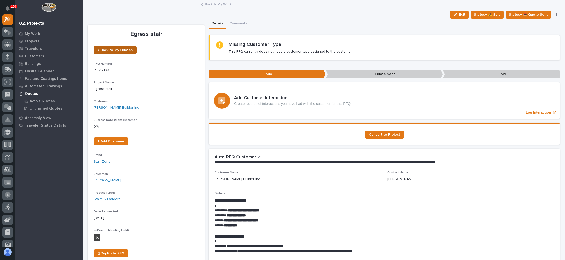
click at [117, 47] on link "← Back to My Quotes" at bounding box center [115, 50] width 43 height 8
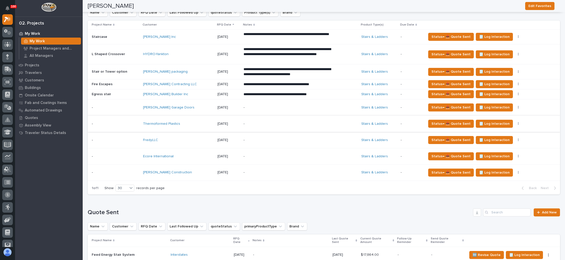
scroll to position [230, 0]
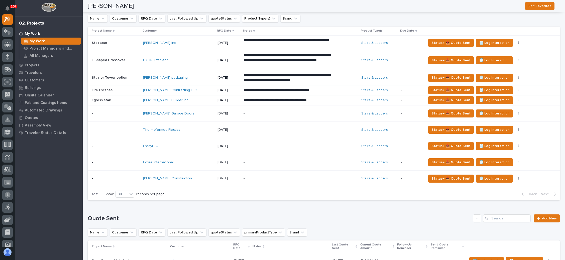
click at [284, 112] on p "-" at bounding box center [288, 114] width 88 height 4
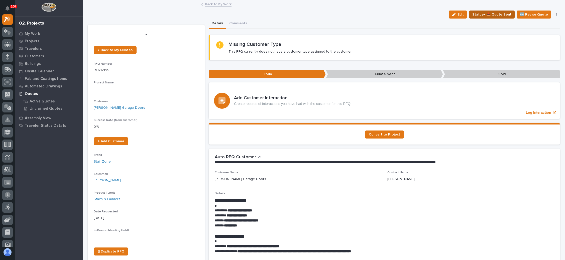
click at [491, 13] on span "Status→ 📤 Quote Sent" at bounding box center [491, 15] width 39 height 6
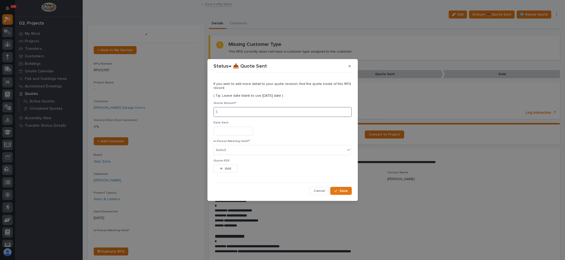
click at [245, 112] on input at bounding box center [283, 112] width 138 height 10
click at [261, 112] on input at bounding box center [283, 112] width 138 height 10
type input "5020"
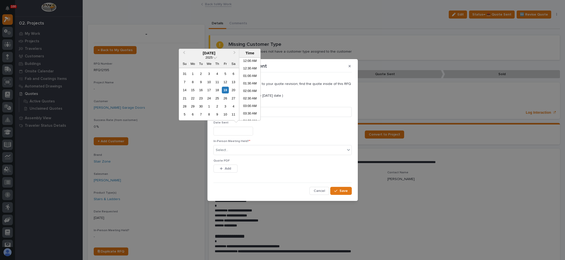
drag, startPoint x: 237, startPoint y: 135, endPoint x: 236, endPoint y: 127, distance: 7.9
click at [237, 135] on input "text" at bounding box center [234, 131] width 40 height 9
click at [226, 90] on div "19" at bounding box center [225, 90] width 7 height 7
type input "**********"
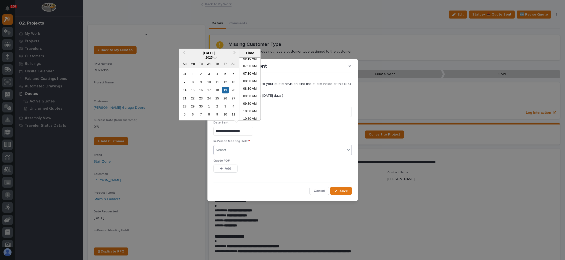
click at [239, 148] on div "Select..." at bounding box center [280, 150] width 132 height 8
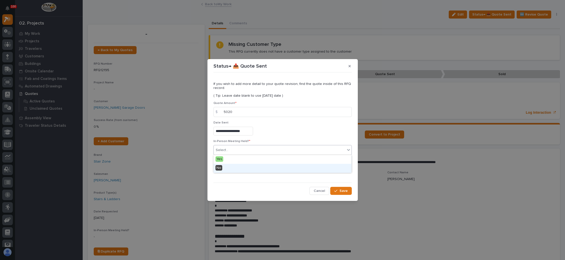
click at [239, 169] on div "No" at bounding box center [283, 168] width 138 height 9
click at [224, 166] on button "Add" at bounding box center [226, 169] width 24 height 8
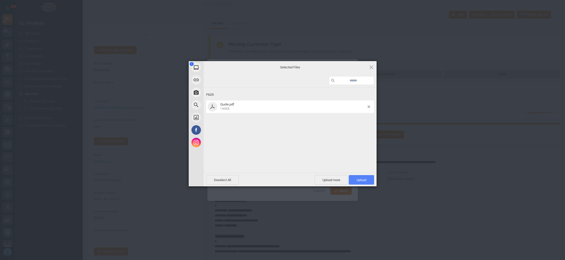
click at [358, 176] on span "Upload 1" at bounding box center [361, 180] width 25 height 10
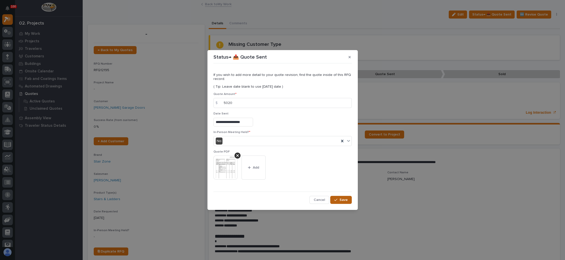
click at [341, 196] on button "Save" at bounding box center [340, 200] width 21 height 8
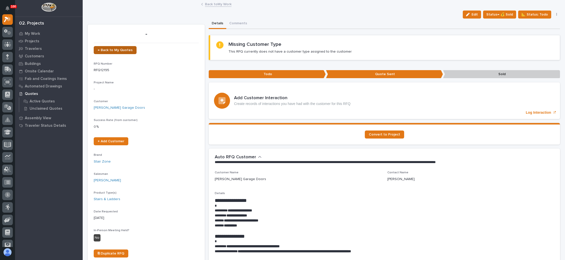
click at [115, 49] on span "← Back to My Quotes" at bounding box center [115, 50] width 35 height 4
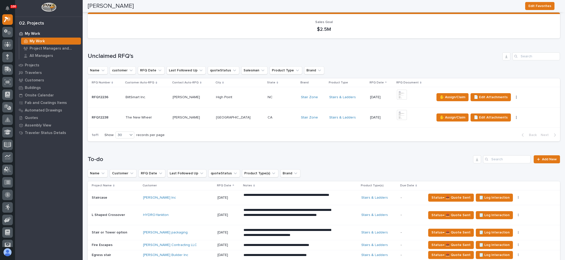
scroll to position [188, 0]
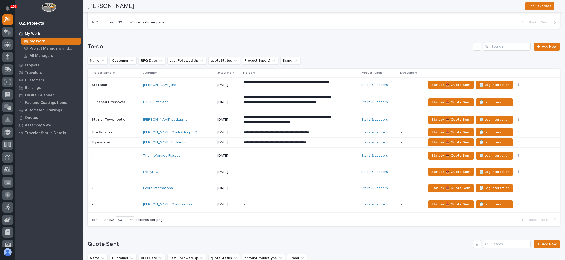
click at [268, 154] on p "-" at bounding box center [288, 156] width 88 height 4
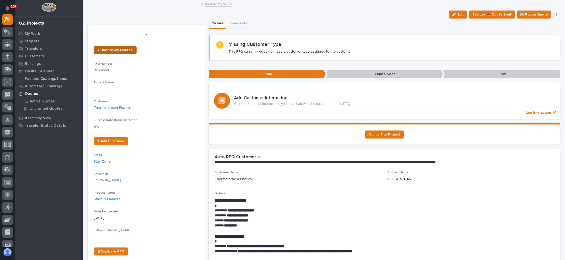
click at [125, 49] on span "← Back to My Quotes" at bounding box center [115, 50] width 35 height 4
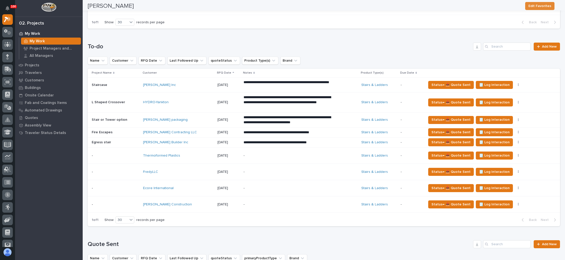
scroll to position [226, 0]
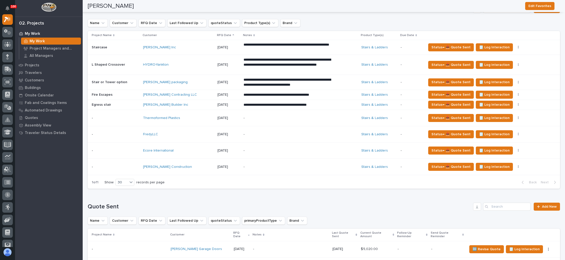
click at [255, 134] on p "-" at bounding box center [288, 134] width 88 height 4
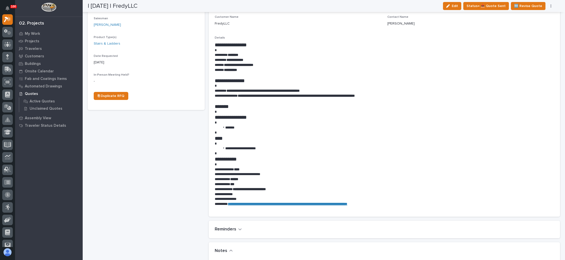
scroll to position [150, 0]
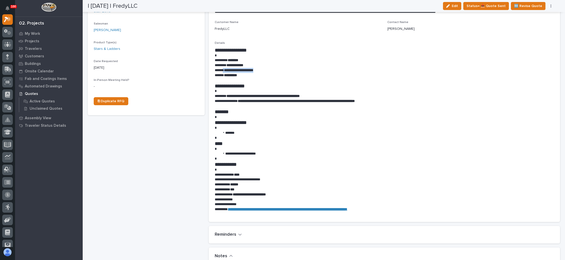
drag, startPoint x: 265, startPoint y: 69, endPoint x: 223, endPoint y: 70, distance: 42.6
click at [223, 70] on p "**********" at bounding box center [382, 70] width 335 height 5
drag, startPoint x: 252, startPoint y: 75, endPoint x: 258, endPoint y: 74, distance: 6.1
click at [252, 75] on p "**********" at bounding box center [382, 75] width 335 height 5
drag, startPoint x: 266, startPoint y: 70, endPoint x: 224, endPoint y: 70, distance: 42.1
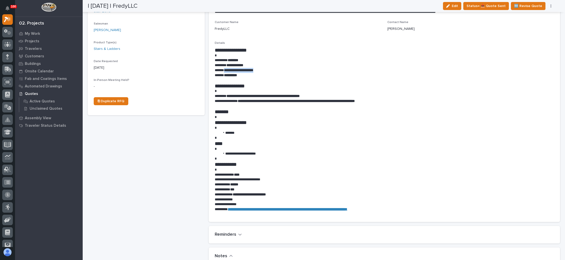
click at [224, 70] on strong "**********" at bounding box center [238, 70] width 29 height 4
copy strong "**********"
click at [298, 116] on p at bounding box center [382, 117] width 335 height 5
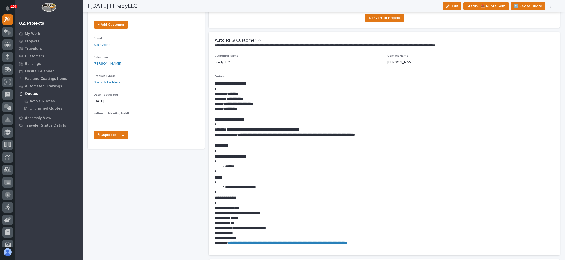
scroll to position [75, 0]
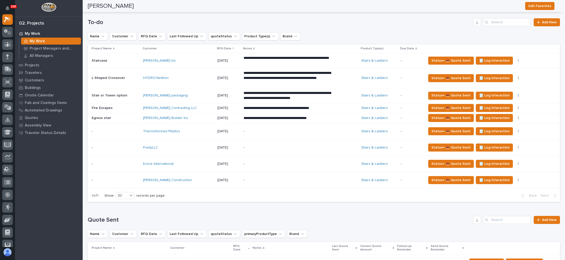
scroll to position [226, 0]
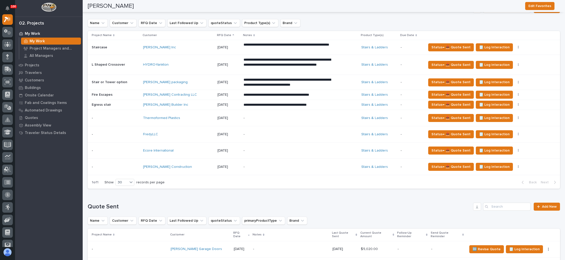
click at [319, 134] on p "-" at bounding box center [288, 134] width 88 height 4
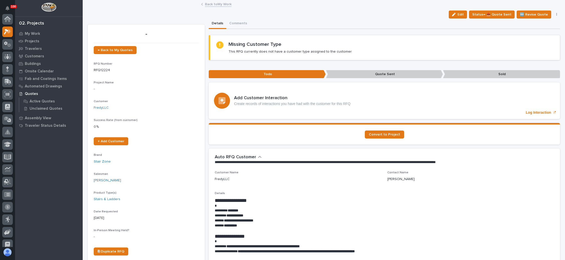
scroll to position [12, 0]
click at [543, 112] on p "Log Interaction" at bounding box center [538, 113] width 25 height 4
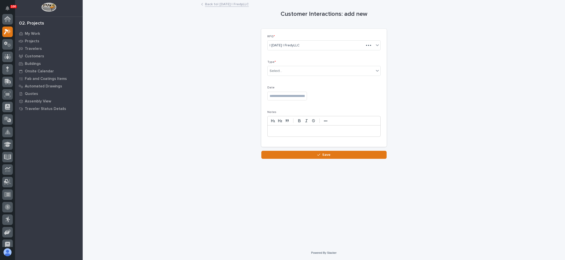
scroll to position [12, 0]
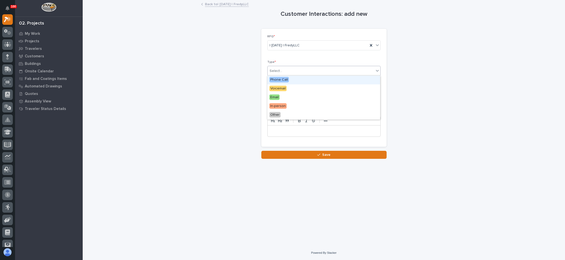
click at [343, 68] on div "Select..." at bounding box center [321, 71] width 107 height 8
click at [307, 79] on div "Phone Call" at bounding box center [323, 80] width 113 height 9
click at [313, 72] on div "Phone Call" at bounding box center [318, 71] width 101 height 8
click at [285, 88] on span "Voicemail" at bounding box center [277, 89] width 17 height 6
click at [287, 93] on input "text" at bounding box center [287, 96] width 40 height 9
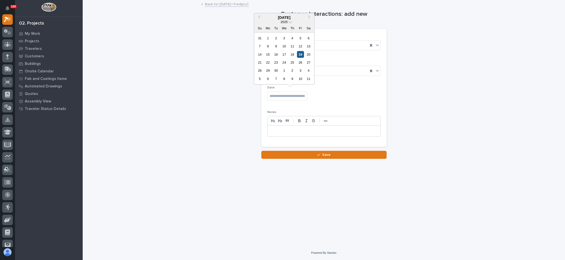
click at [302, 55] on div "19" at bounding box center [300, 54] width 7 height 7
type input "**********"
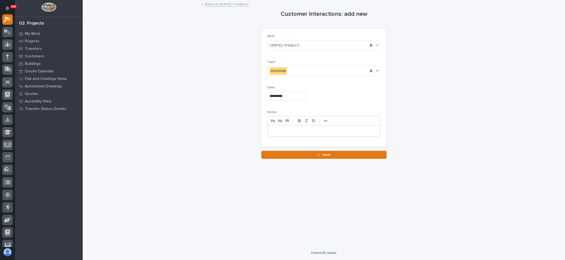
click at [301, 129] on p at bounding box center [323, 131] width 105 height 5
click at [318, 152] on button "Save" at bounding box center [323, 155] width 125 height 8
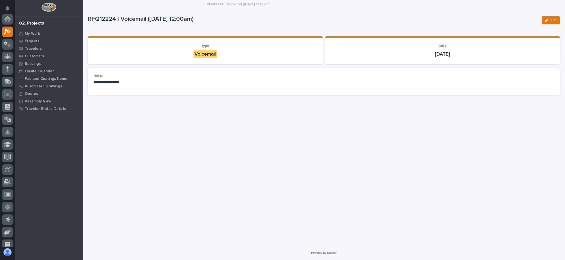
scroll to position [12, 0]
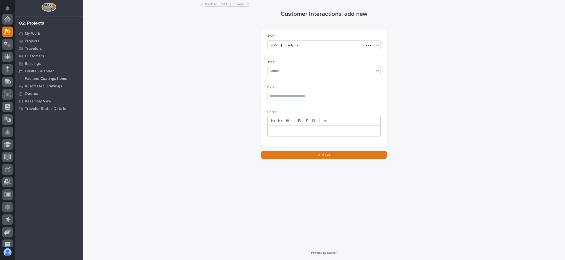
scroll to position [12, 0]
click at [240, 6] on link "Back to | 09/17/2025 | FredyLLC" at bounding box center [227, 4] width 44 height 6
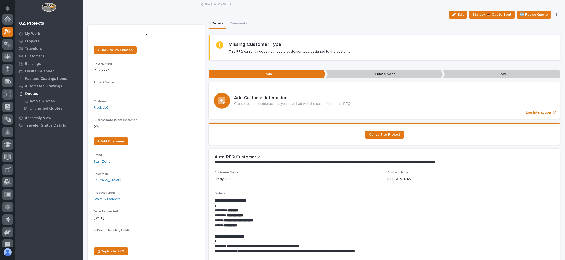
scroll to position [12, 0]
click at [117, 47] on link "← Back to My Quotes" at bounding box center [115, 50] width 43 height 8
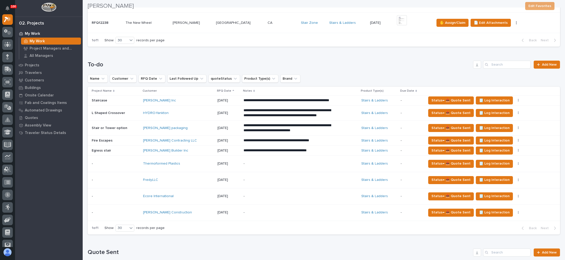
scroll to position [188, 0]
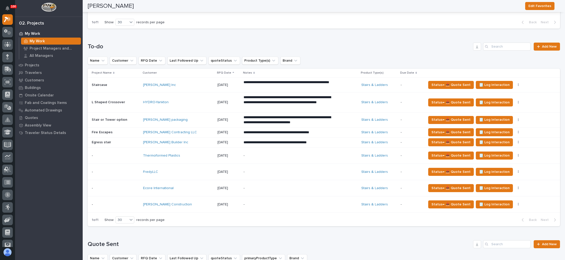
click at [271, 186] on p "-" at bounding box center [288, 188] width 88 height 4
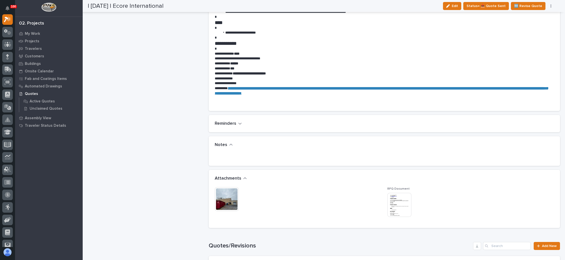
scroll to position [301, 0]
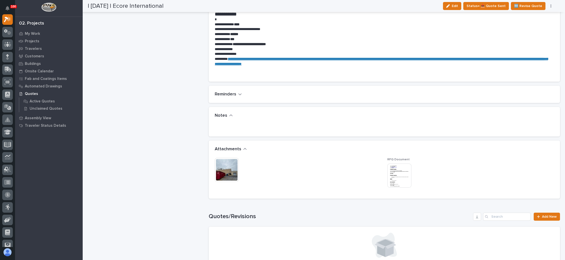
click at [400, 169] on img at bounding box center [400, 176] width 24 height 24
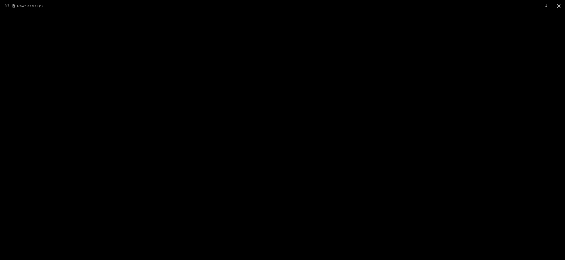
click at [557, 6] on button "Close gallery" at bounding box center [559, 6] width 13 height 12
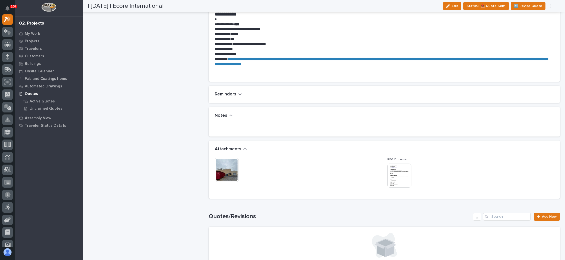
click at [230, 163] on img at bounding box center [227, 170] width 24 height 24
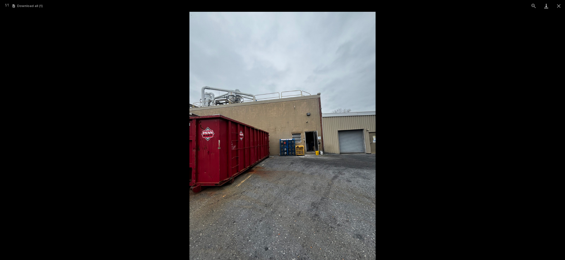
click at [547, 6] on link "Download" at bounding box center [546, 6] width 13 height 12
click at [37, 6] on button "Download all ( 1 )" at bounding box center [28, 6] width 30 height 4
click at [559, 5] on button "Close gallery" at bounding box center [559, 6] width 13 height 12
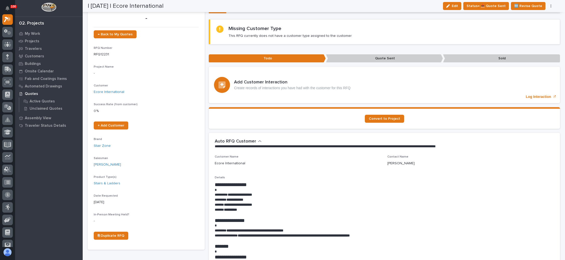
scroll to position [0, 0]
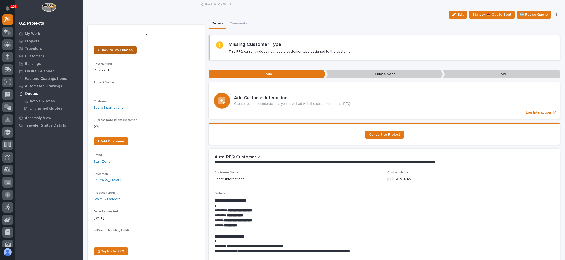
click at [120, 49] on span "← Back to My Quotes" at bounding box center [115, 50] width 35 height 4
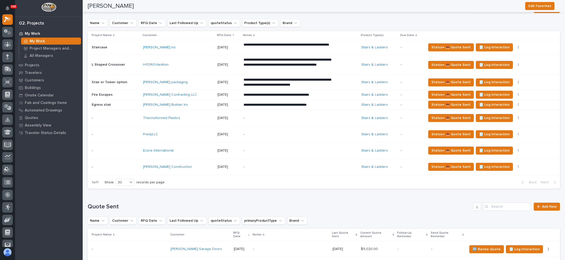
scroll to position [263, 0]
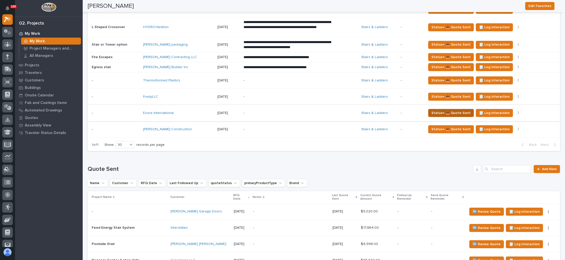
click at [434, 109] on button "Status→ 📤 Quote Sent" at bounding box center [451, 113] width 46 height 8
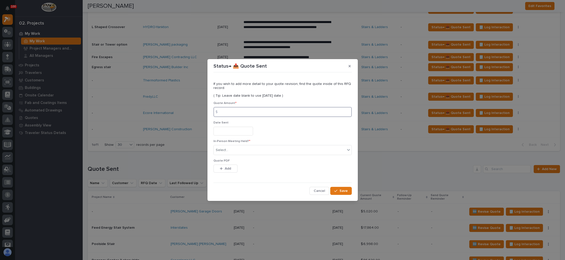
click at [246, 111] on input at bounding box center [283, 112] width 138 height 10
click at [268, 111] on input at bounding box center [283, 112] width 138 height 10
type input "22635"
click at [239, 131] on input "text" at bounding box center [234, 131] width 40 height 9
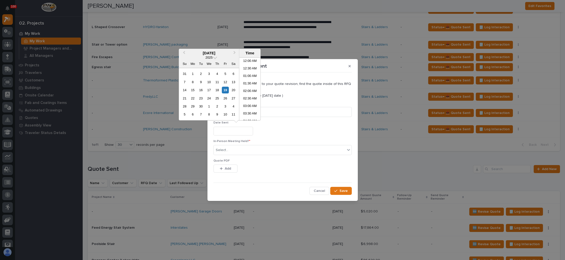
scroll to position [108, 0]
click at [225, 89] on div "19" at bounding box center [225, 90] width 7 height 7
type input "**********"
click at [234, 150] on div "Select..." at bounding box center [280, 150] width 132 height 8
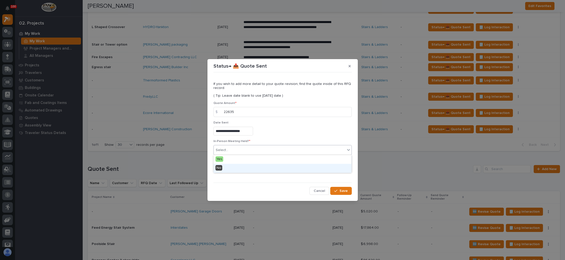
click at [233, 167] on div "No" at bounding box center [283, 168] width 138 height 9
click at [231, 167] on span "Add" at bounding box center [228, 168] width 6 height 5
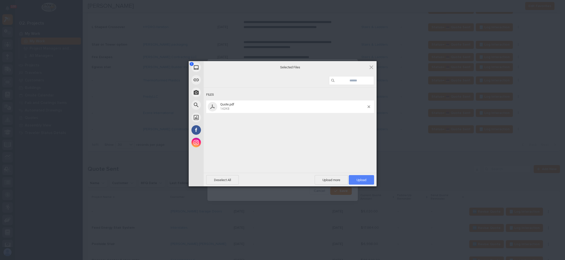
click at [354, 177] on span "Upload 1" at bounding box center [361, 180] width 25 height 10
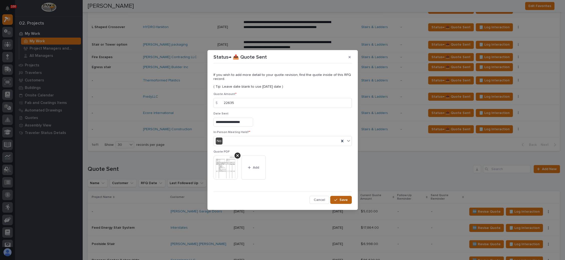
click at [338, 198] on button "Save" at bounding box center [340, 200] width 21 height 8
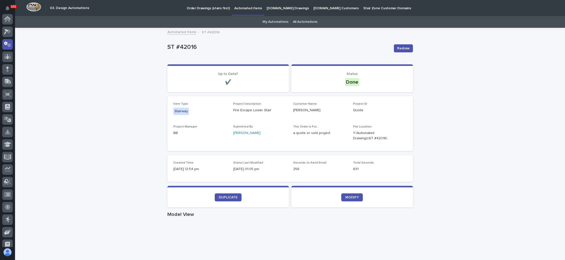
scroll to position [25, 0]
click at [218, 7] on p "Order Drawings (stairs first)" at bounding box center [208, 5] width 43 height 11
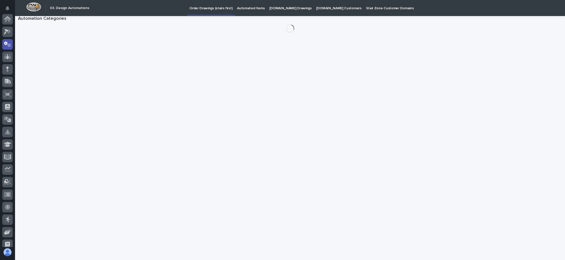
scroll to position [25, 0]
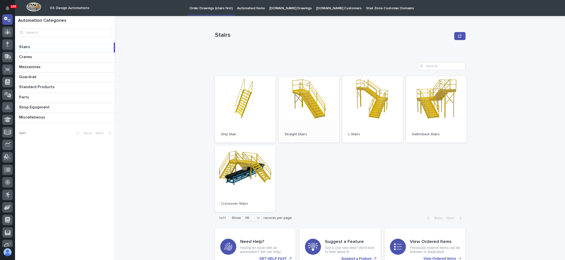
click at [296, 97] on link "Open" at bounding box center [309, 109] width 61 height 66
click at [423, 108] on link "Open" at bounding box center [436, 109] width 61 height 66
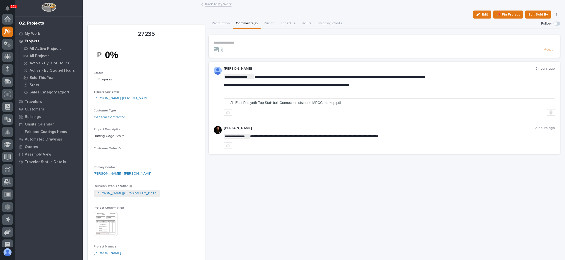
scroll to position [12, 0]
click at [211, 3] on link "Back to My Work" at bounding box center [218, 4] width 27 height 6
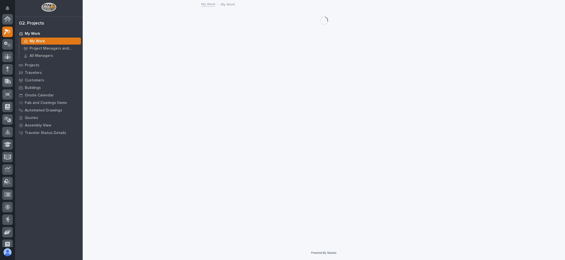
scroll to position [12, 0]
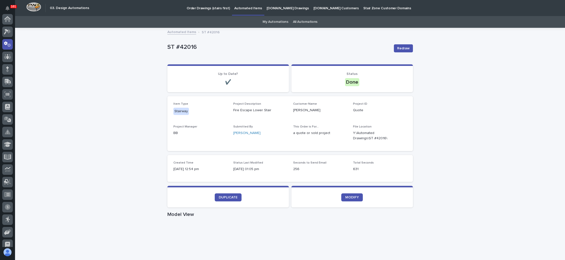
scroll to position [25, 0]
click at [213, 6] on p "Order Drawings (stairs first)" at bounding box center [208, 5] width 43 height 11
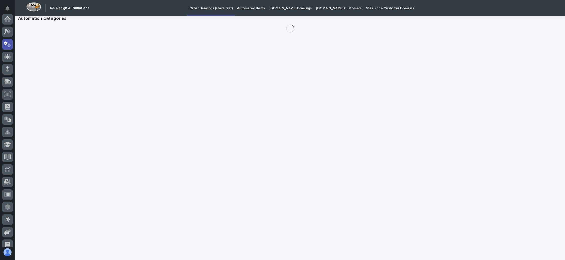
scroll to position [25, 0]
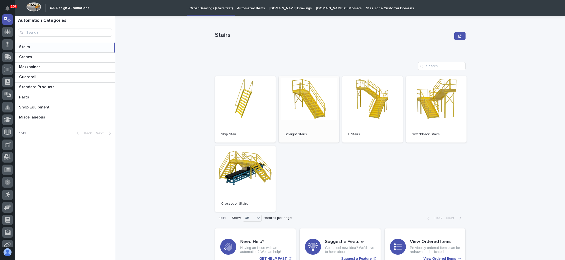
click at [313, 108] on link "Open" at bounding box center [309, 109] width 61 height 66
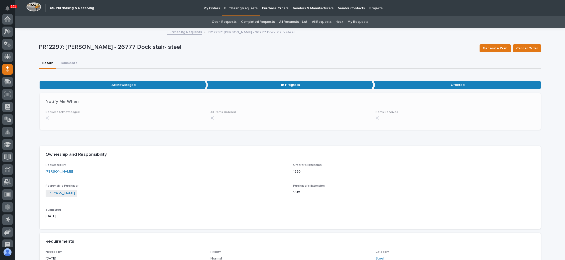
scroll to position [50, 0]
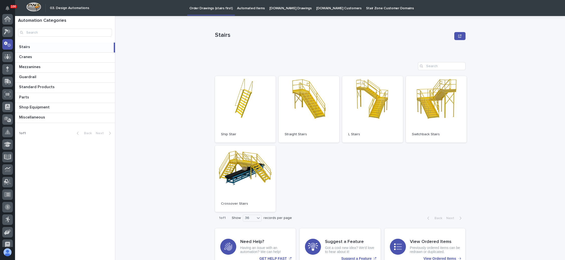
scroll to position [25, 0]
click at [208, 7] on p "Order Drawings (stairs first)" at bounding box center [211, 5] width 43 height 11
click at [297, 110] on link "Open" at bounding box center [309, 109] width 61 height 66
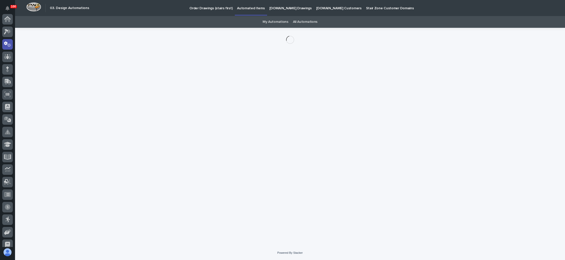
scroll to position [25, 0]
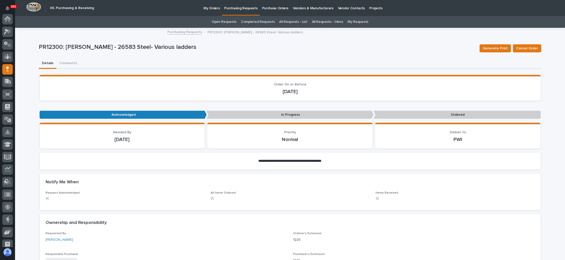
scroll to position [50, 0]
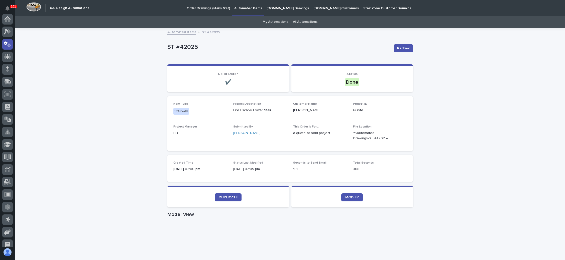
scroll to position [25, 0]
